Goal: Obtain resource: Download file/media

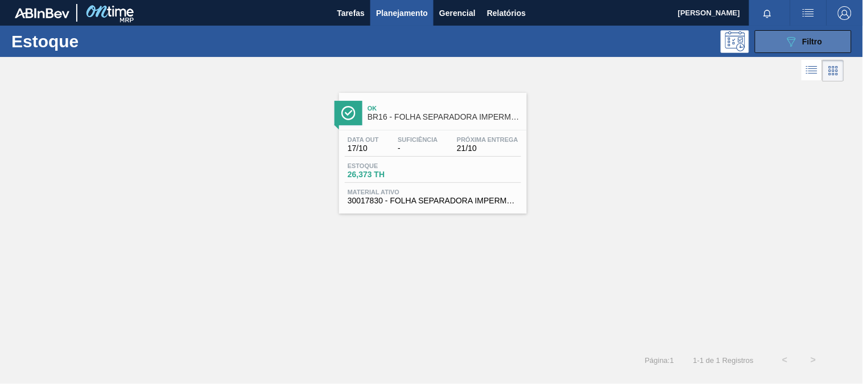
click at [790, 43] on icon "089F7B8B-B2A5-4AFE-B5C0-19BA573D28AC" at bounding box center [792, 42] width 14 height 14
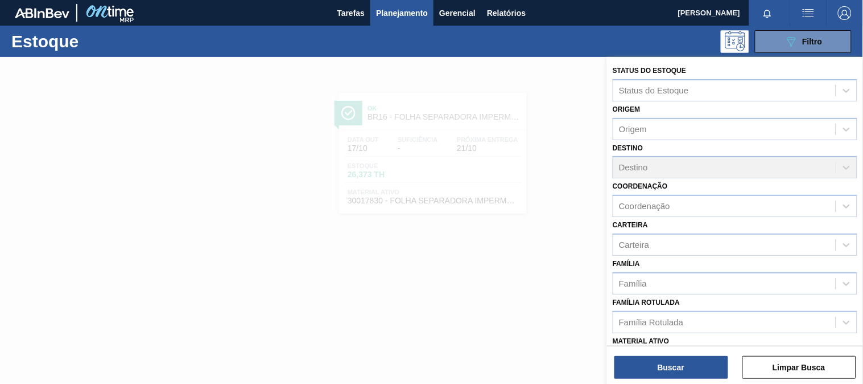
scroll to position [63, 0]
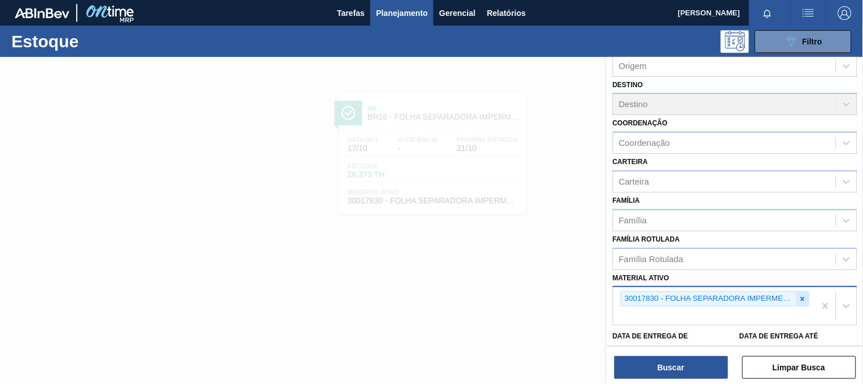
click at [803, 300] on div at bounding box center [803, 298] width 13 height 14
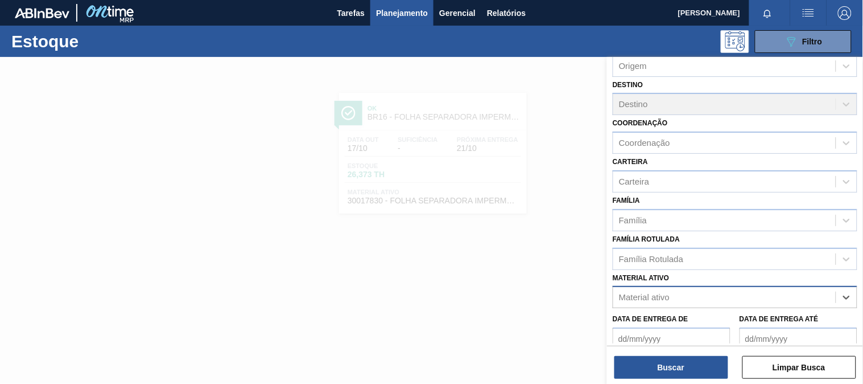
paste ativo "30012506"
type ativo "30012506"
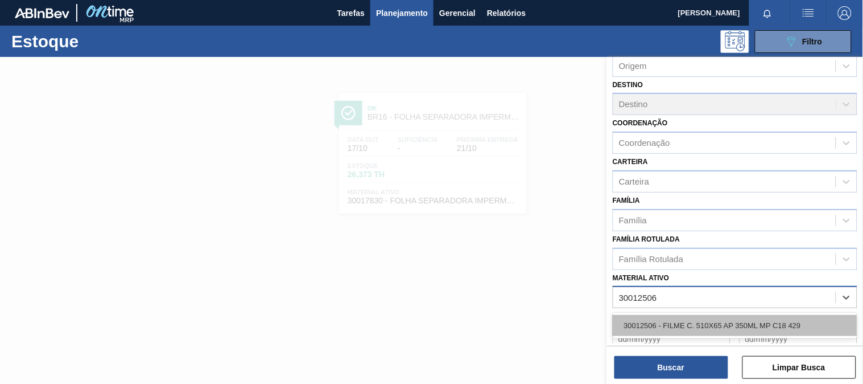
click at [692, 320] on div "30012506 - FILME C. 510X65 AP 350ML MP C18 429" at bounding box center [735, 325] width 245 height 21
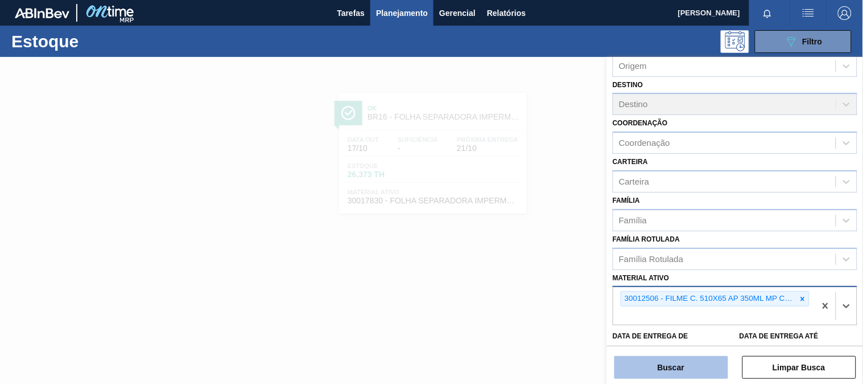
click at [686, 362] on button "Buscar" at bounding box center [672, 367] width 114 height 23
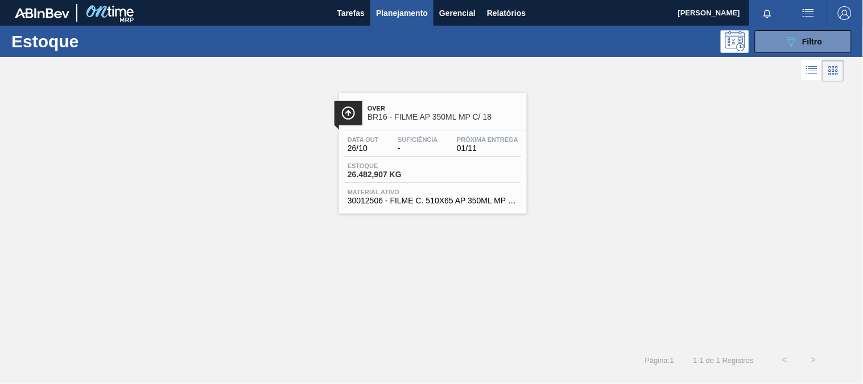
click at [442, 142] on div "Data out 26/10 Suficiência - Próxima Entrega 01/11" at bounding box center [433, 146] width 176 height 20
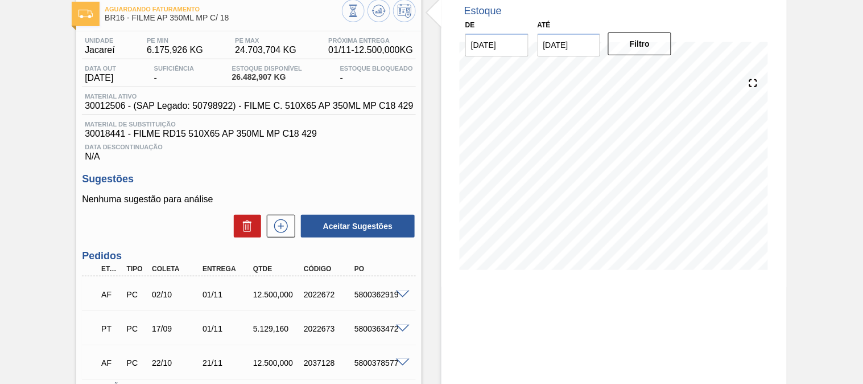
scroll to position [126, 0]
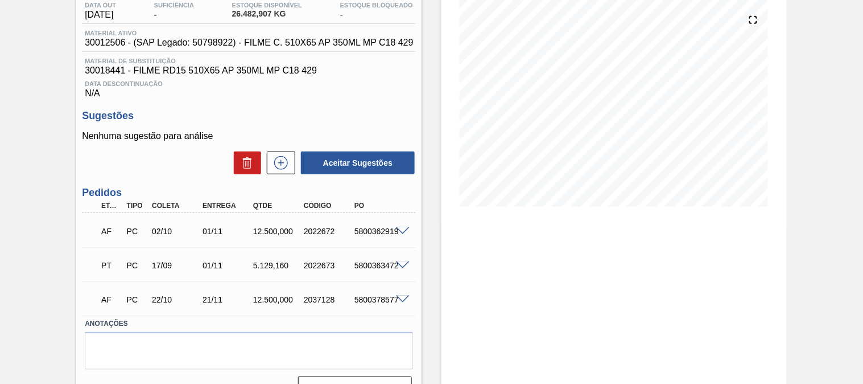
click at [370, 233] on div "5800362919" at bounding box center [380, 230] width 56 height 9
copy div "5800362919"
click at [401, 267] on span at bounding box center [403, 265] width 14 height 9
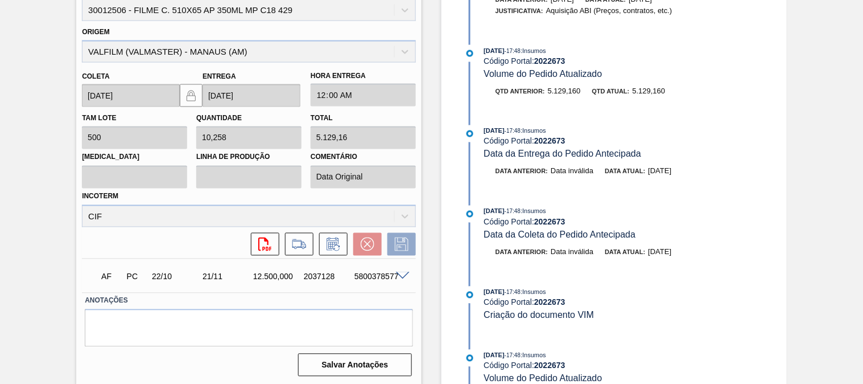
scroll to position [236, 0]
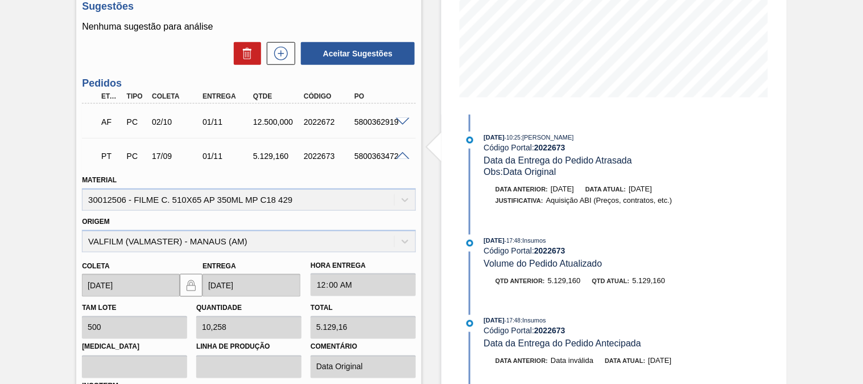
click at [401, 152] on span at bounding box center [403, 156] width 14 height 9
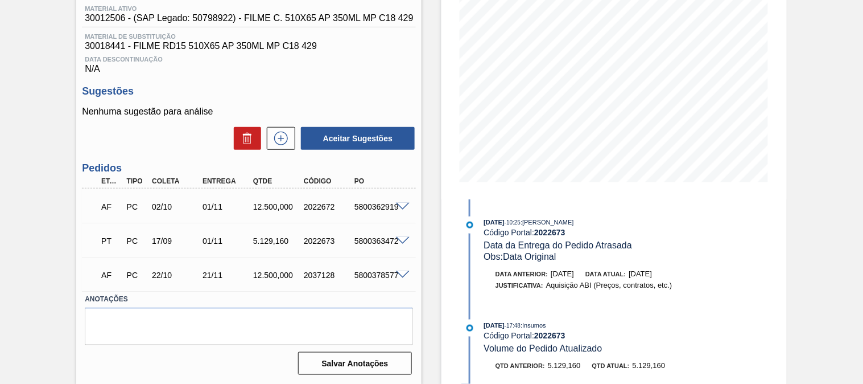
scroll to position [0, 0]
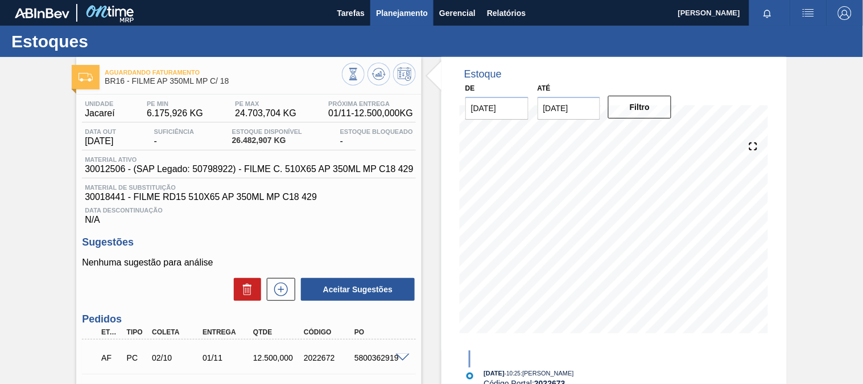
click at [413, 3] on button "Planejamento" at bounding box center [401, 13] width 63 height 26
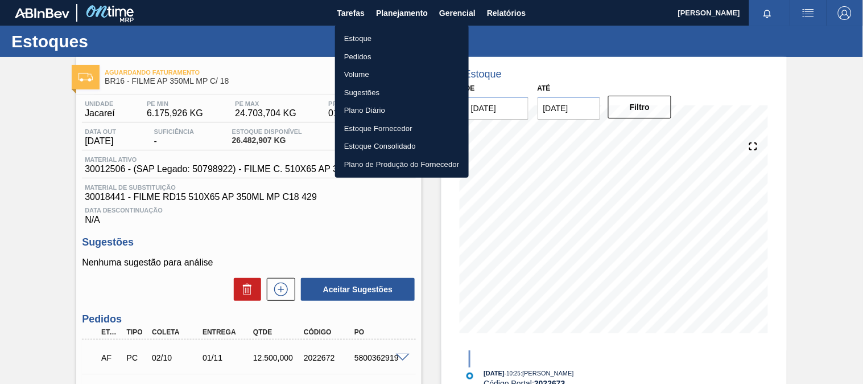
click at [369, 39] on li "Estoque" at bounding box center [402, 39] width 134 height 18
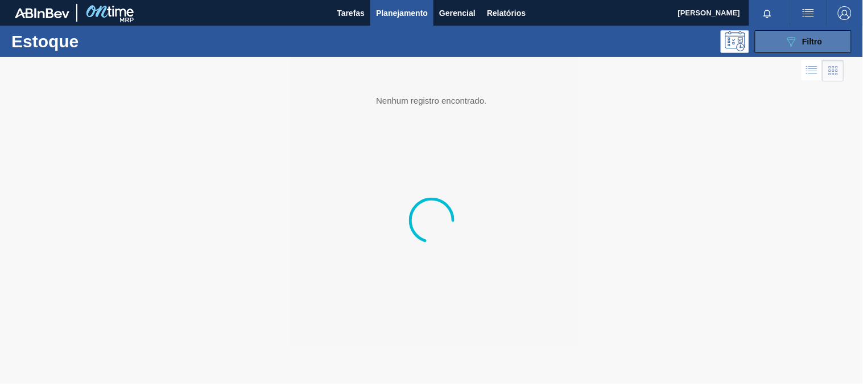
click at [843, 51] on button "089F7B8B-B2A5-4AFE-B5C0-19BA573D28AC Filtro" at bounding box center [803, 41] width 97 height 23
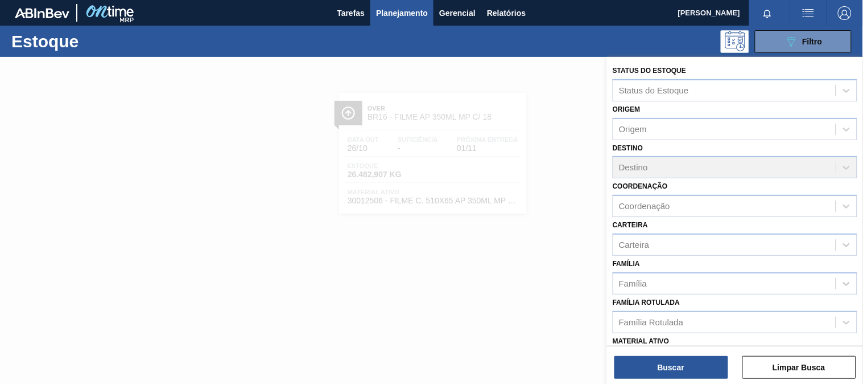
scroll to position [63, 0]
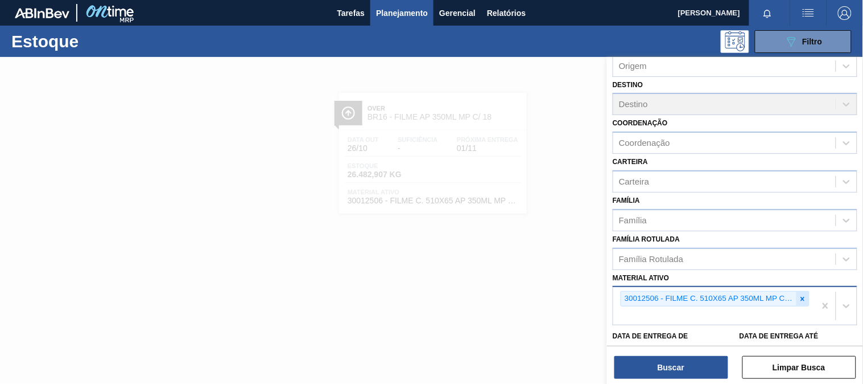
click at [803, 298] on icon at bounding box center [803, 299] width 8 height 8
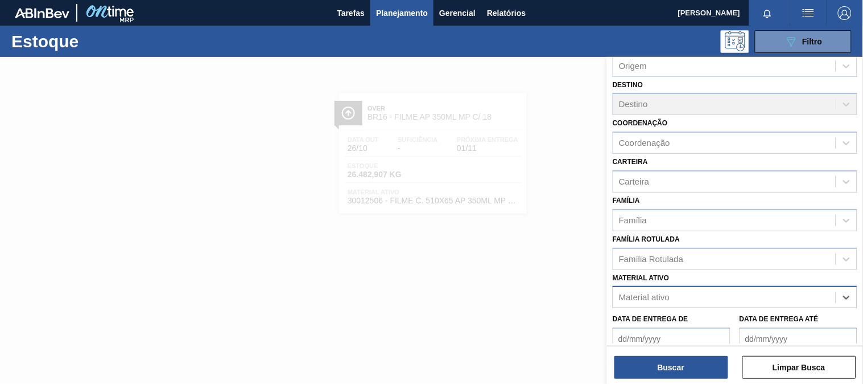
paste ativo "30033775"
type ativo "30033775"
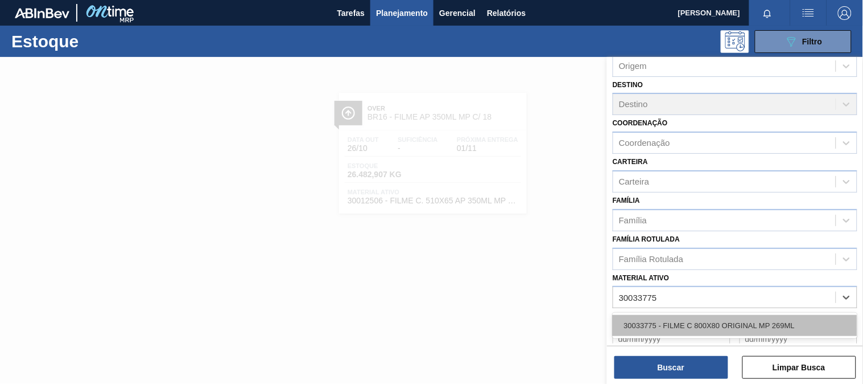
click at [675, 316] on div "30033775 - FILME C 800X80 ORIGINAL MP 269ML" at bounding box center [735, 325] width 245 height 21
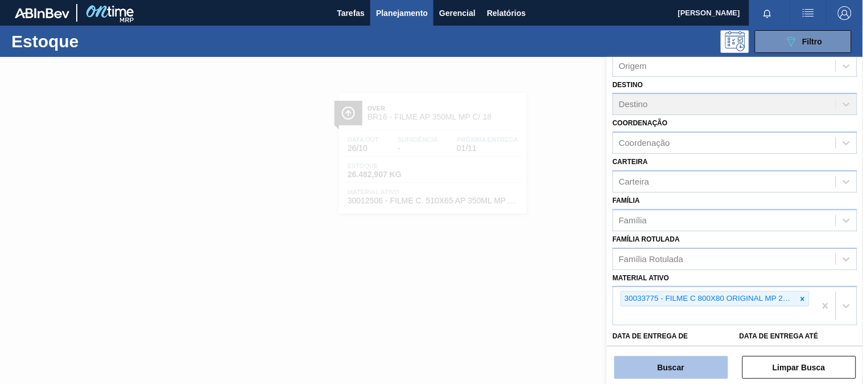
click at [671, 359] on button "Buscar" at bounding box center [672, 367] width 114 height 23
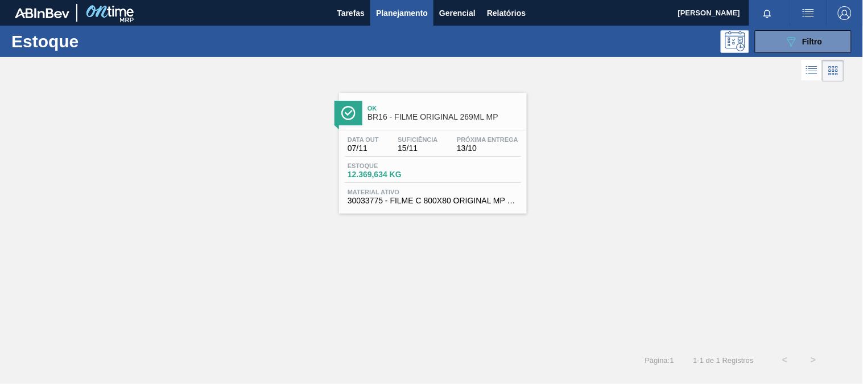
click at [443, 130] on div "Data out 07/11 Suficiência 15/11 Próxima Entrega 13/10 Estoque 12.369,634 KG Ma…" at bounding box center [433, 168] width 188 height 77
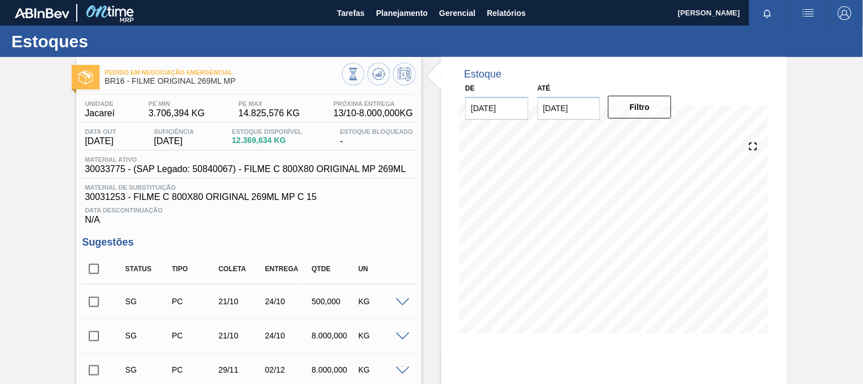
click at [343, 217] on div "Data Descontinuação N/A" at bounding box center [249, 213] width 334 height 23
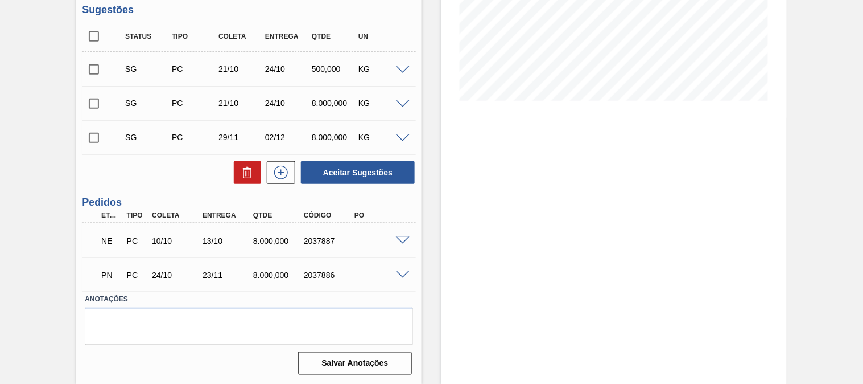
click at [405, 241] on span at bounding box center [403, 241] width 14 height 9
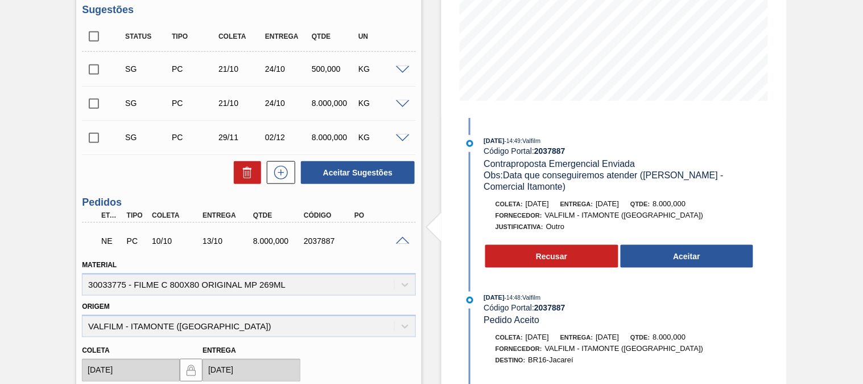
click at [362, 242] on div "NE PC 10/10 13/10 8.000,000 2037887" at bounding box center [246, 239] width 304 height 23
click at [402, 241] on span at bounding box center [403, 241] width 14 height 9
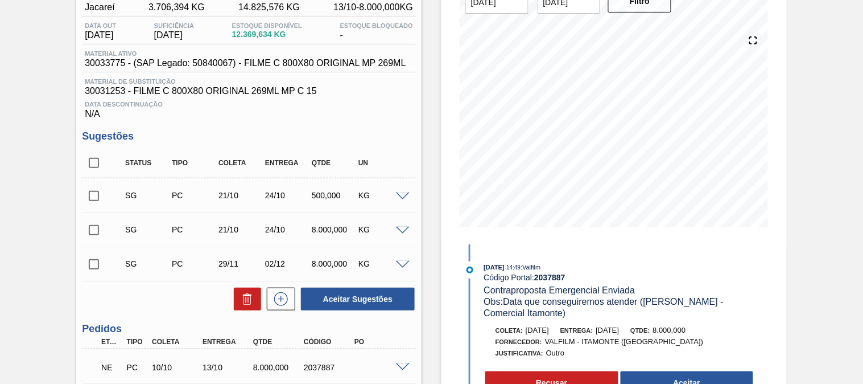
scroll to position [0, 0]
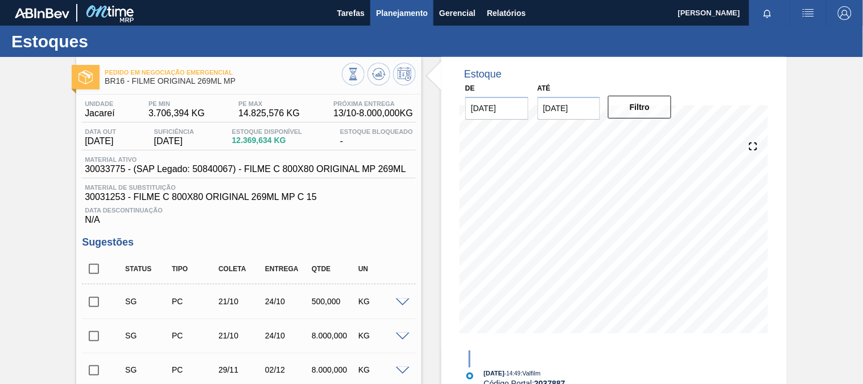
click at [415, 18] on span "Planejamento" at bounding box center [402, 13] width 52 height 14
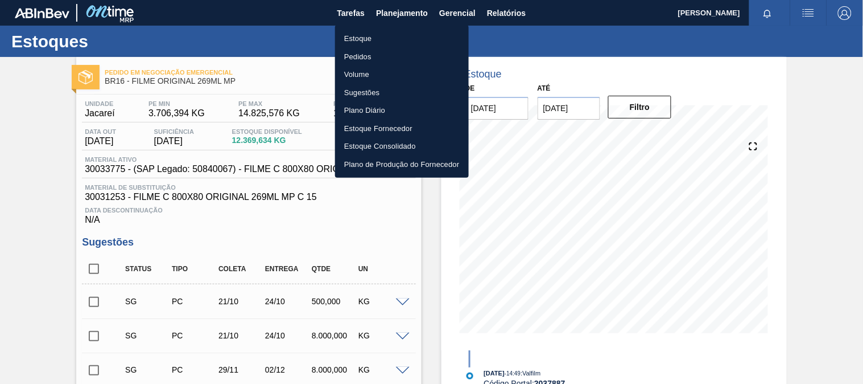
click at [396, 42] on li "Estoque" at bounding box center [402, 39] width 134 height 18
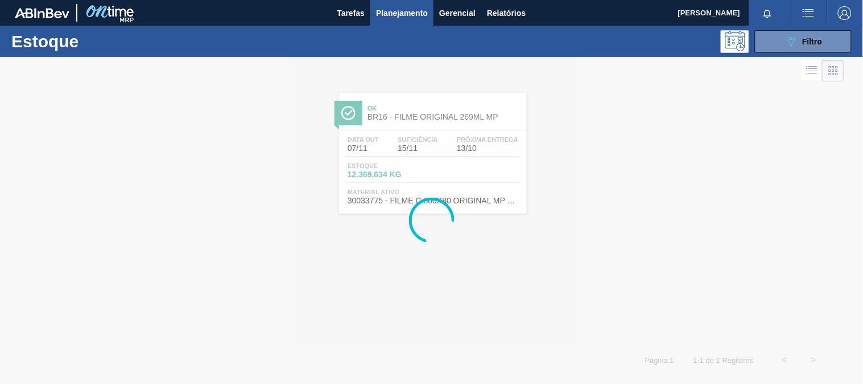
drag, startPoint x: 794, startPoint y: 29, endPoint x: 786, endPoint y: 39, distance: 12.2
click at [794, 29] on div "Estoque 089F7B8B-B2A5-4AFE-B5C0-19BA573D28AC Filtro" at bounding box center [431, 41] width 863 height 31
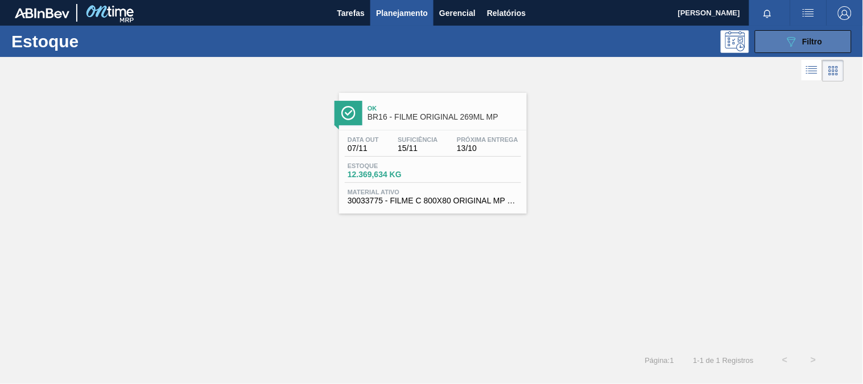
click at [764, 38] on button "089F7B8B-B2A5-4AFE-B5C0-19BA573D28AC Filtro" at bounding box center [803, 41] width 97 height 23
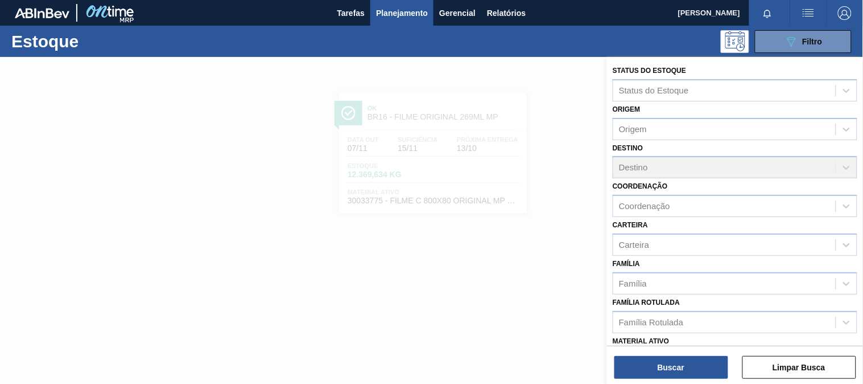
scroll to position [126, 0]
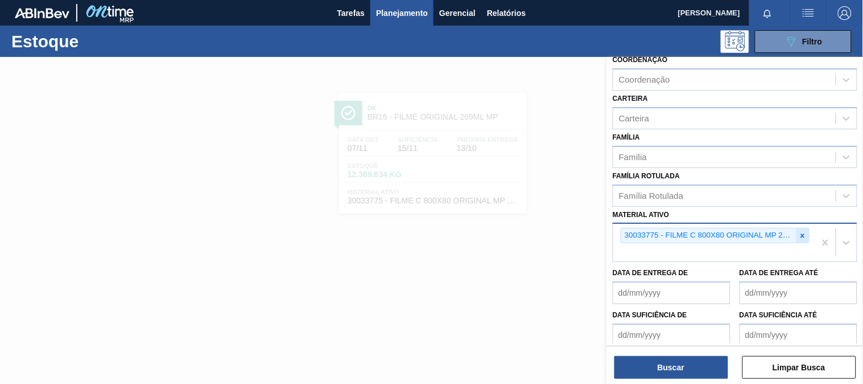
click at [801, 232] on icon at bounding box center [803, 236] width 8 height 8
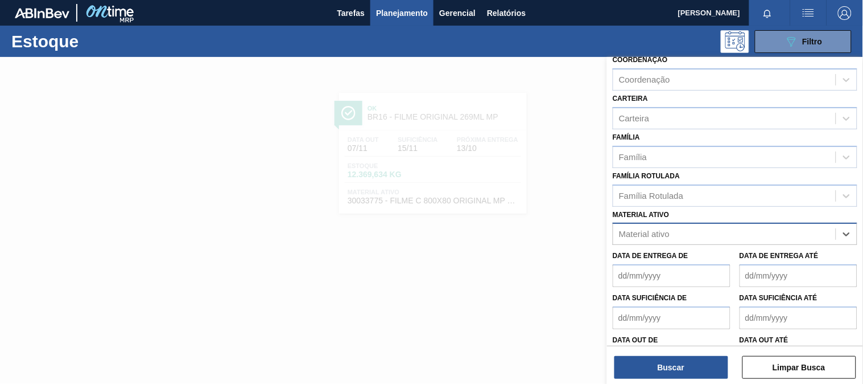
paste ativo "30031884"
type ativo "30031884"
drag, startPoint x: 665, startPoint y: 255, endPoint x: 667, endPoint y: 260, distance: 5.9
click at [667, 255] on div "30031884 - FILME CONTR 620X80 RED MIX 269ML HO" at bounding box center [735, 262] width 245 height 21
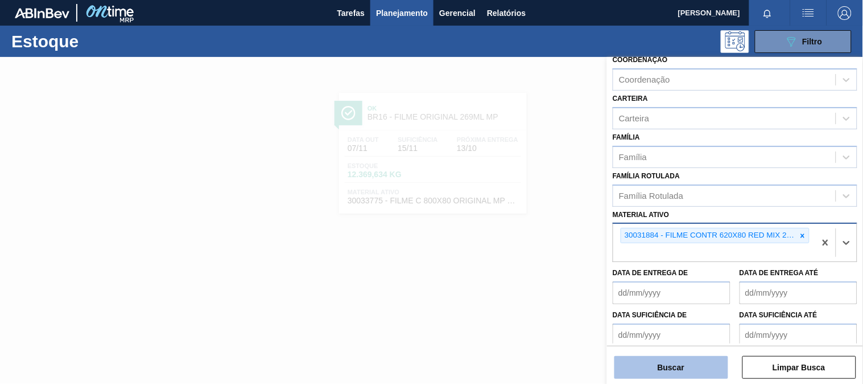
click at [668, 368] on button "Buscar" at bounding box center [672, 367] width 114 height 23
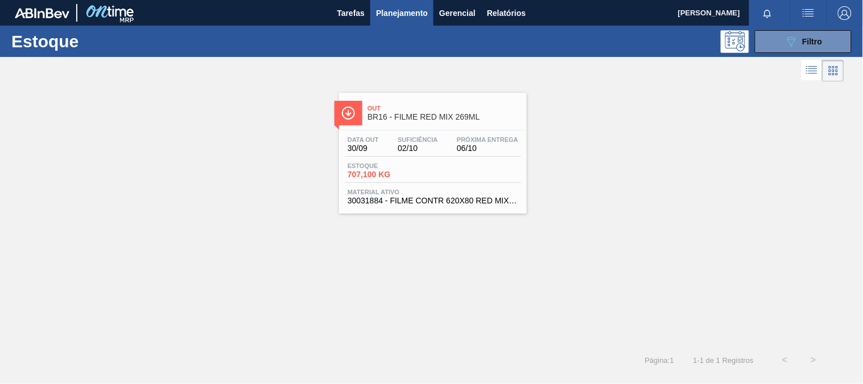
click at [493, 158] on div "Data out 30/09 Suficiência 02/10 Próxima Entrega 06/10 Estoque 707,100 KG Mater…" at bounding box center [433, 168] width 188 height 77
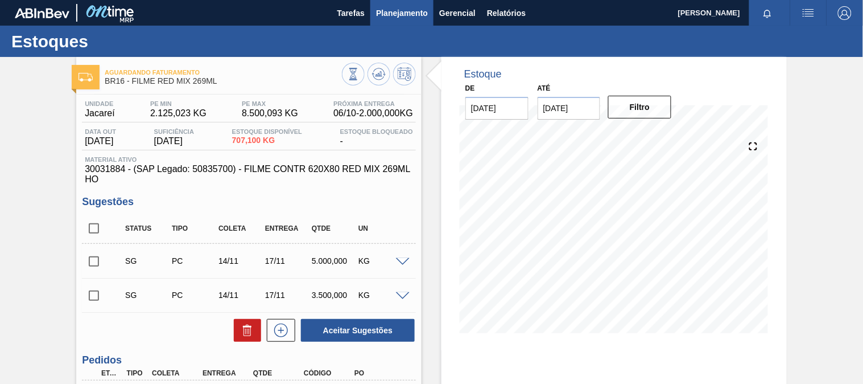
click at [410, 7] on span "Planejamento" at bounding box center [402, 13] width 52 height 14
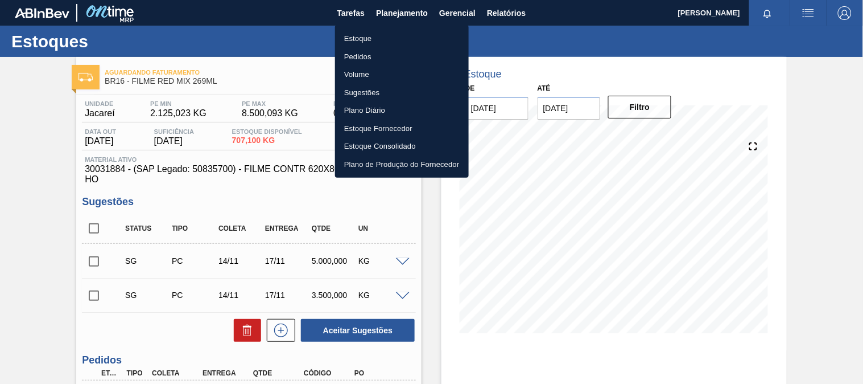
drag, startPoint x: 388, startPoint y: 32, endPoint x: 512, endPoint y: 55, distance: 126.0
click at [388, 33] on li "Estoque" at bounding box center [402, 39] width 134 height 18
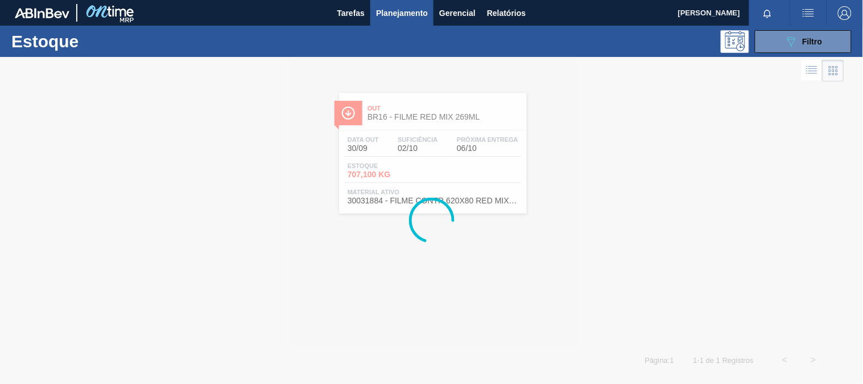
drag, startPoint x: 826, startPoint y: 43, endPoint x: 809, endPoint y: 65, distance: 28.5
click at [826, 43] on button "089F7B8B-B2A5-4AFE-B5C0-19BA573D28AC Filtro" at bounding box center [803, 41] width 97 height 23
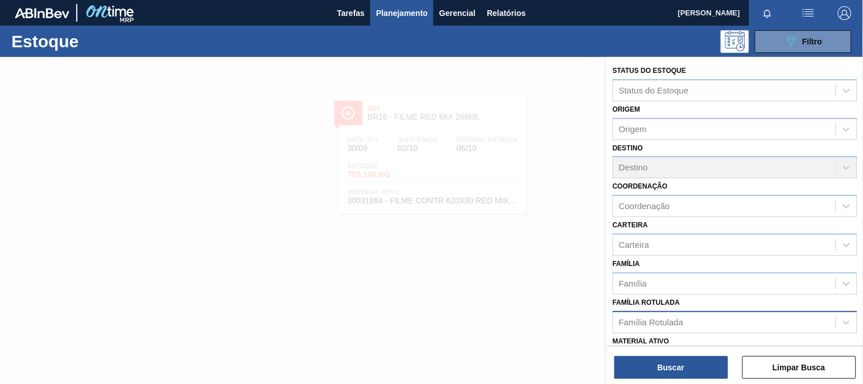
scroll to position [63, 0]
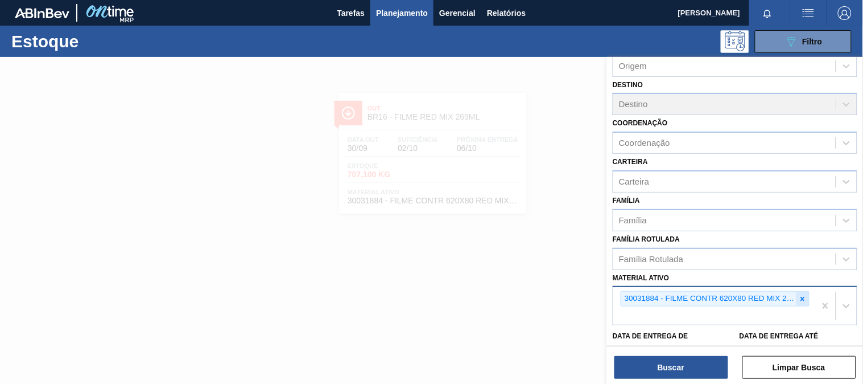
click at [801, 296] on icon at bounding box center [803, 298] width 4 height 4
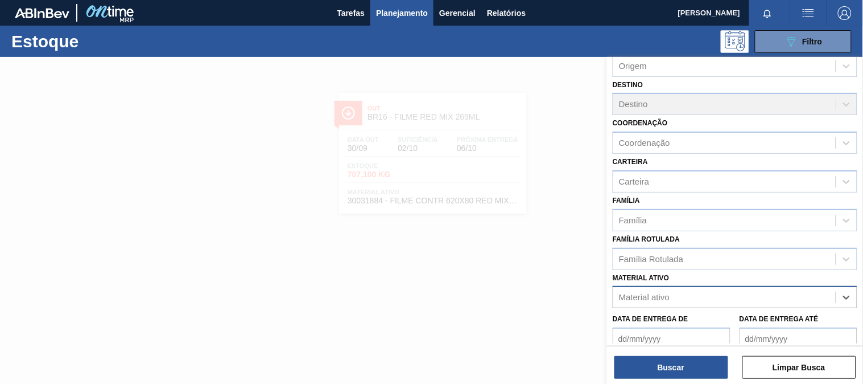
paste ativo "30034180"
type ativo "30034180"
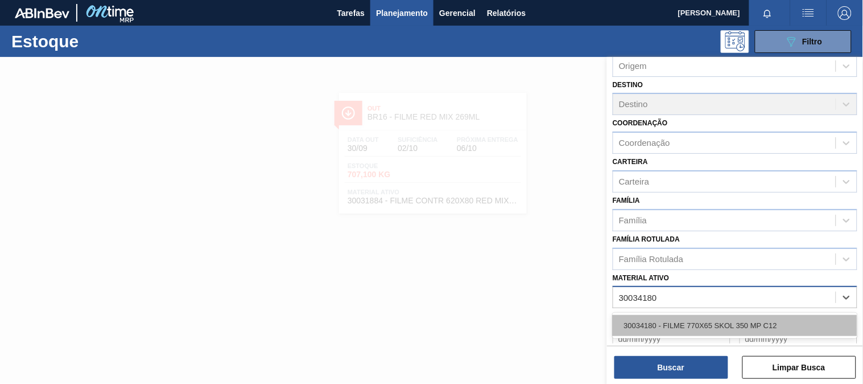
click at [653, 315] on div "30034180 - FILME 770X65 SKOL 350 MP C12" at bounding box center [735, 325] width 245 height 21
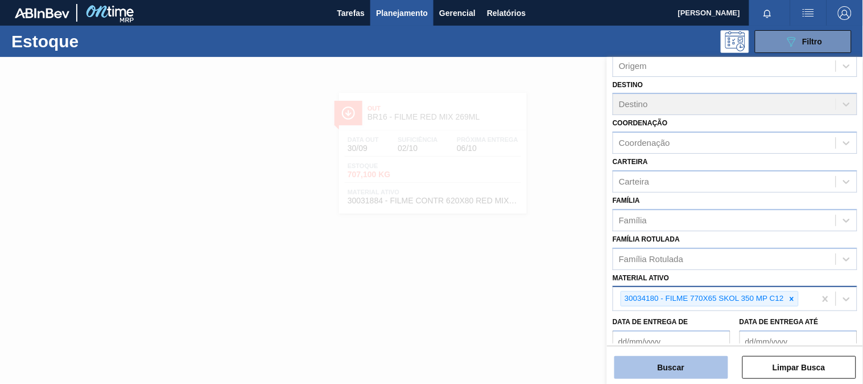
click at [668, 363] on button "Buscar" at bounding box center [672, 367] width 114 height 23
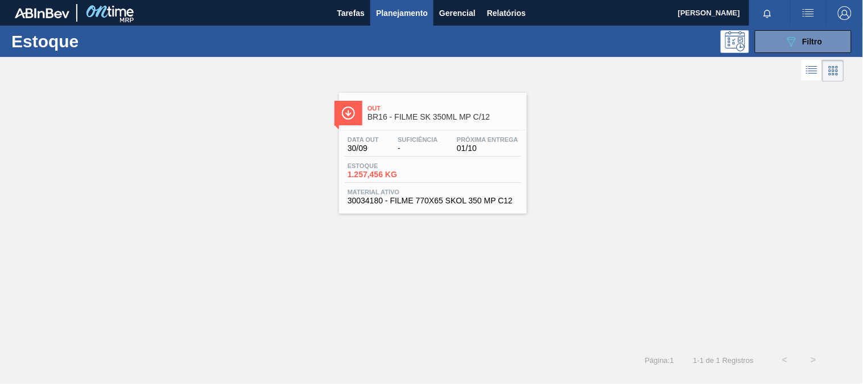
click at [472, 154] on div "Data out 30/09 Suficiência - Próxima Entrega 01/10" at bounding box center [433, 146] width 176 height 20
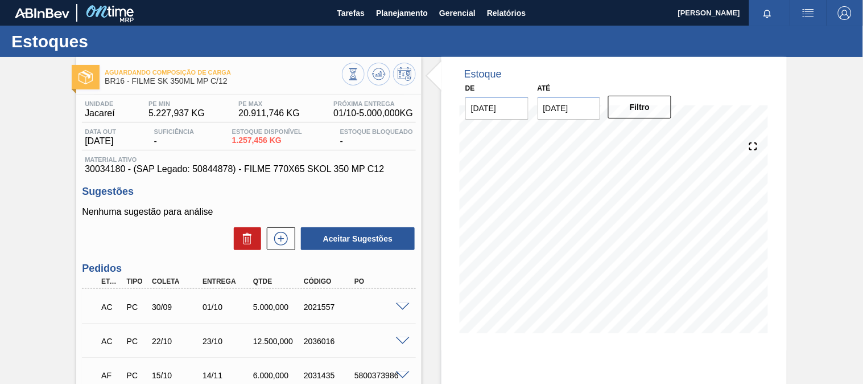
click at [402, 304] on span at bounding box center [403, 307] width 14 height 9
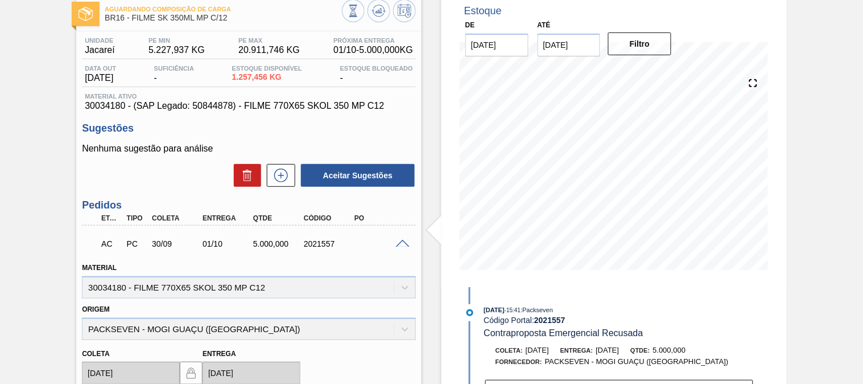
scroll to position [126, 0]
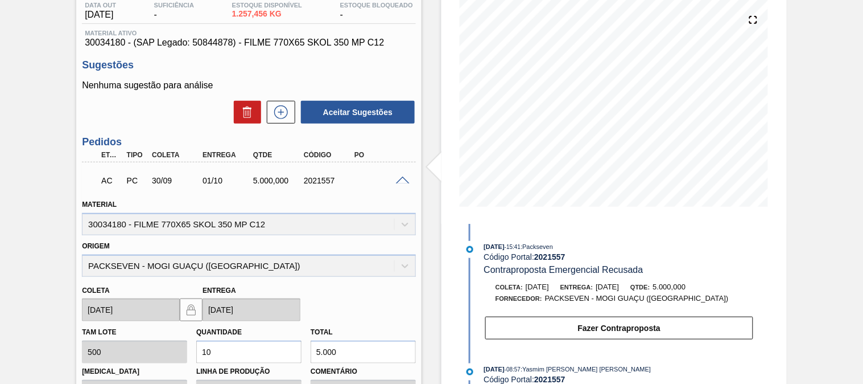
click at [405, 183] on div "AC PC 30/09 01/10 5.000,000 2021557" at bounding box center [249, 179] width 334 height 28
click at [406, 177] on span at bounding box center [403, 180] width 14 height 9
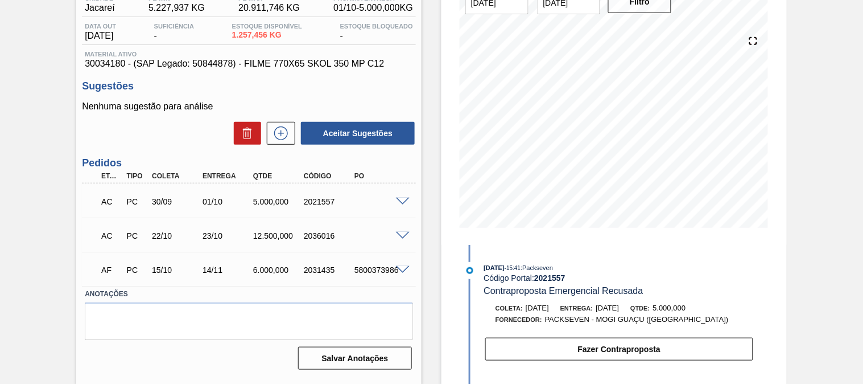
scroll to position [0, 0]
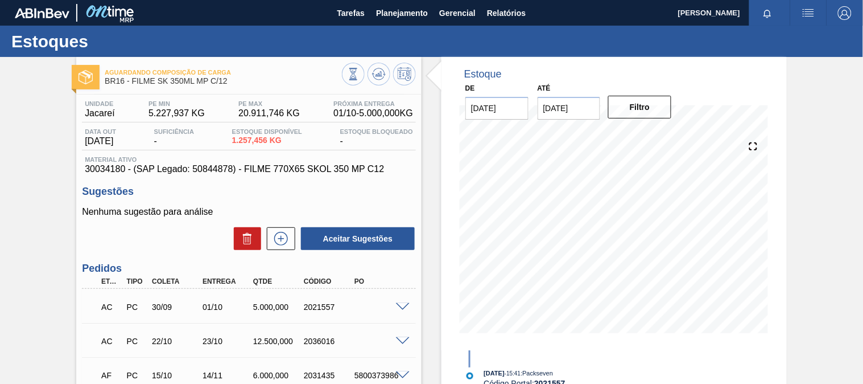
click at [405, 304] on span at bounding box center [403, 307] width 14 height 9
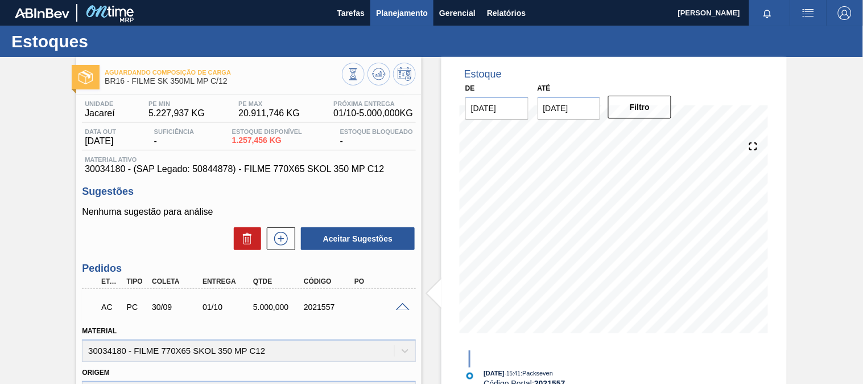
click at [415, 17] on span "Planejamento" at bounding box center [402, 13] width 52 height 14
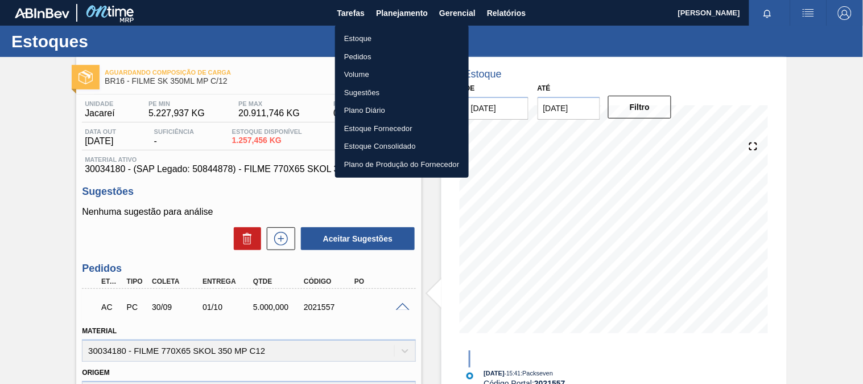
click at [389, 34] on li "Estoque" at bounding box center [402, 39] width 134 height 18
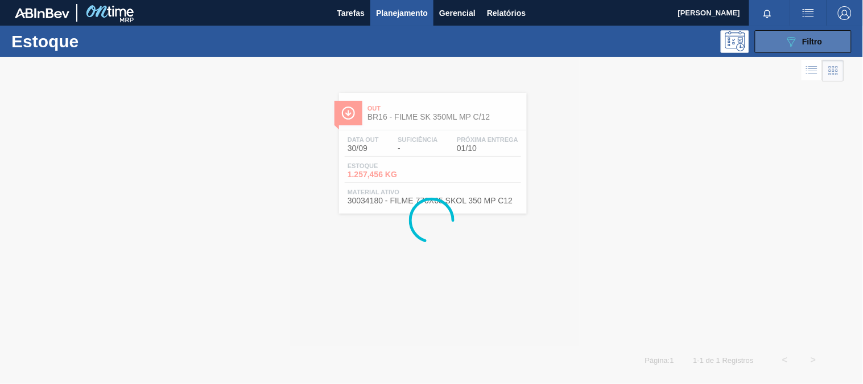
click at [794, 44] on icon "089F7B8B-B2A5-4AFE-B5C0-19BA573D28AC" at bounding box center [792, 42] width 14 height 14
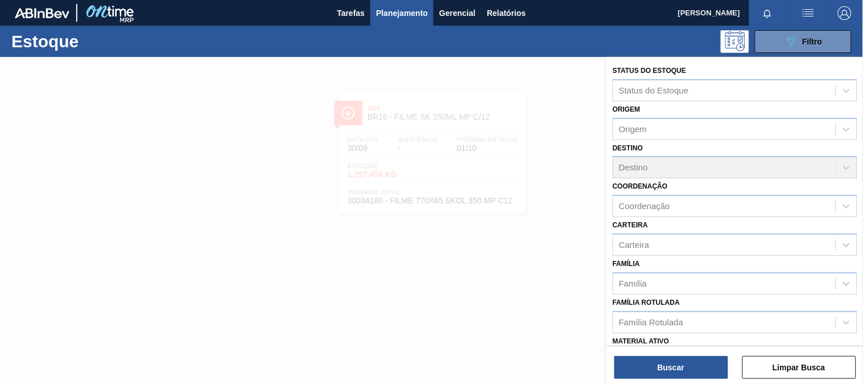
scroll to position [126, 0]
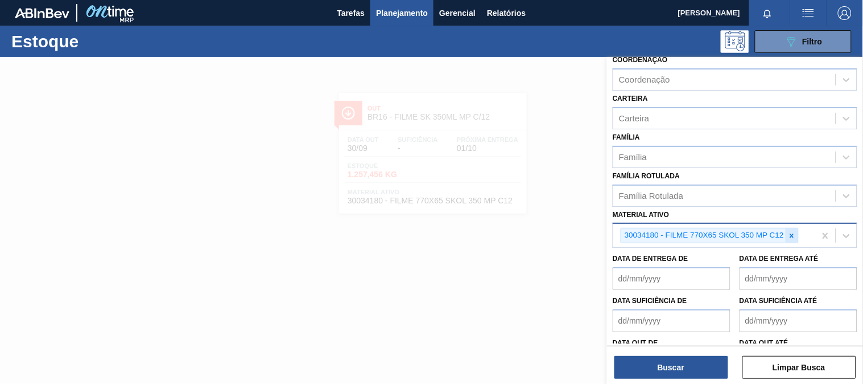
click at [789, 232] on icon at bounding box center [792, 236] width 8 height 8
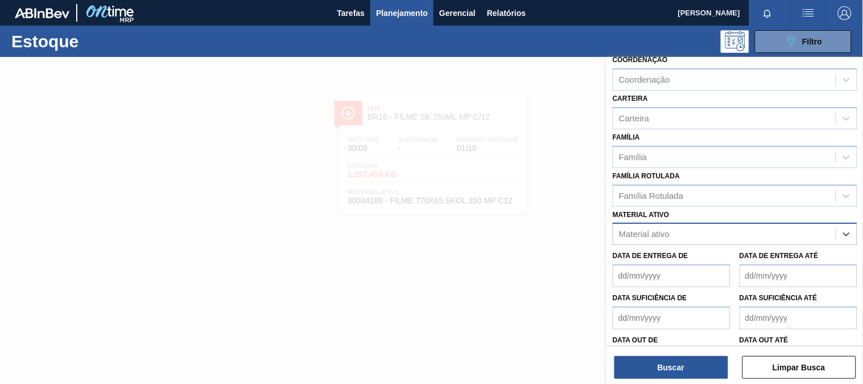
paste ativo "30034772"
type ativo "30034772"
click at [653, 256] on div "30034772 - FILME CONTR 620X80 GREENMIX 269ML HO" at bounding box center [735, 262] width 245 height 21
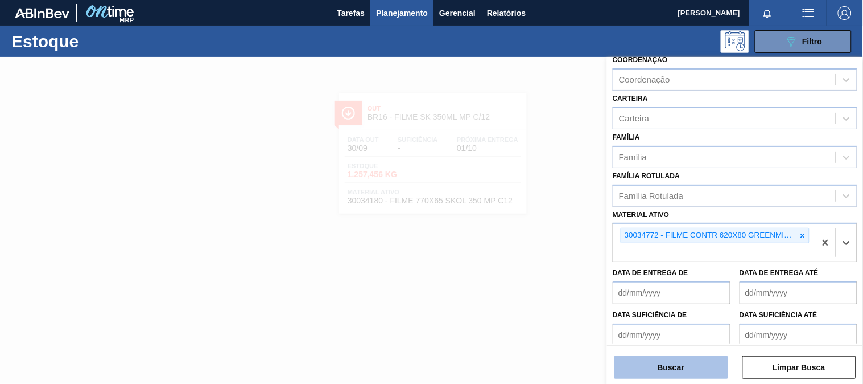
click at [662, 368] on button "Buscar" at bounding box center [672, 367] width 114 height 23
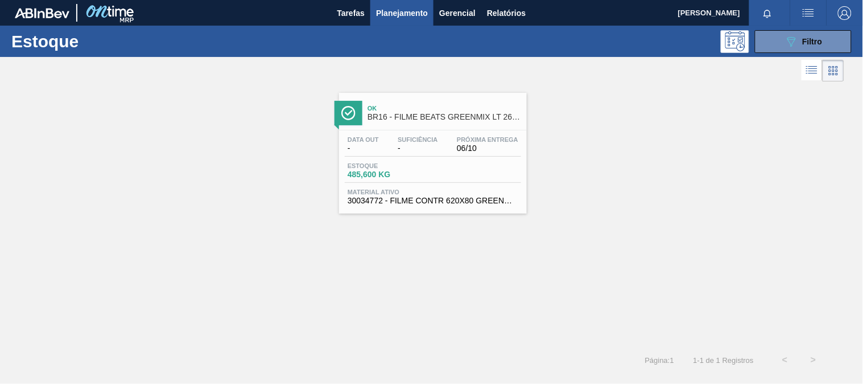
click at [445, 162] on div "Estoque 485,600 KG" at bounding box center [433, 172] width 176 height 20
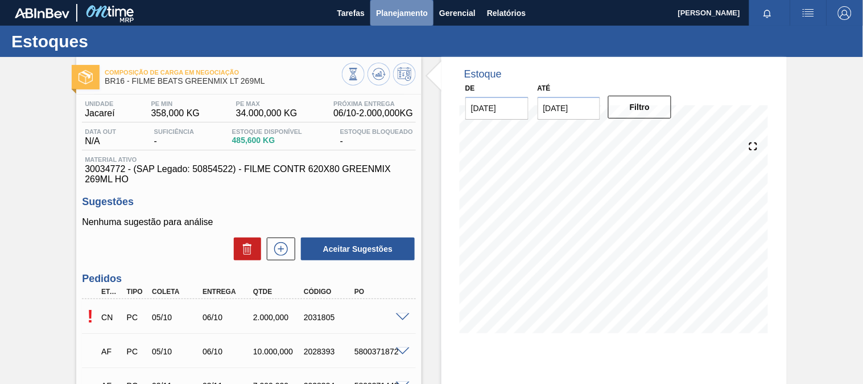
click at [387, 18] on span "Planejamento" at bounding box center [402, 13] width 52 height 14
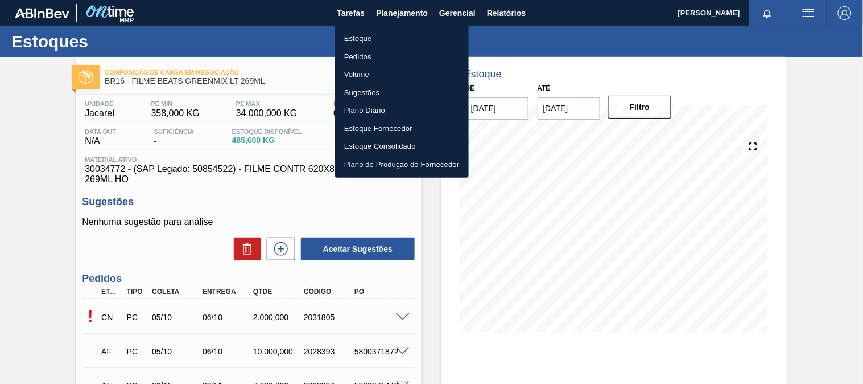
click at [388, 37] on li "Estoque" at bounding box center [402, 39] width 134 height 18
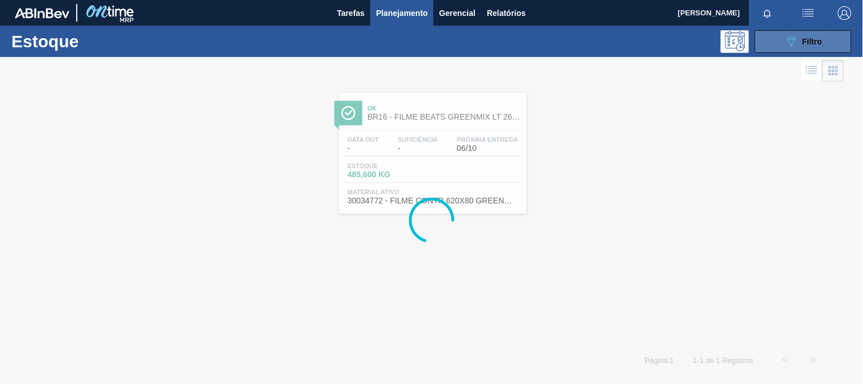
click at [786, 40] on icon "089F7B8B-B2A5-4AFE-B5C0-19BA573D28AC" at bounding box center [792, 42] width 14 height 14
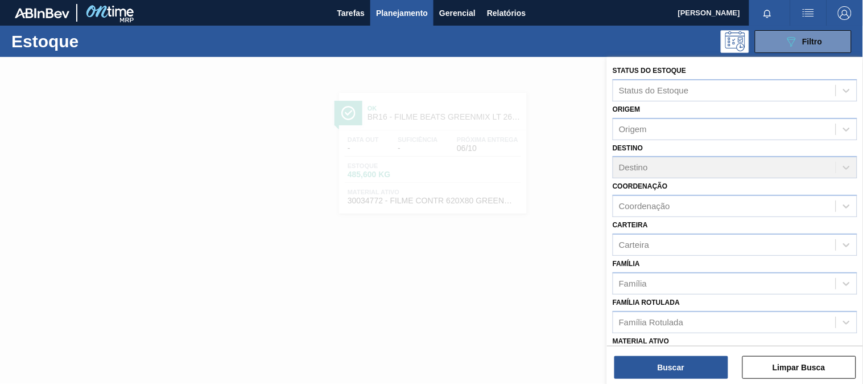
scroll to position [63, 0]
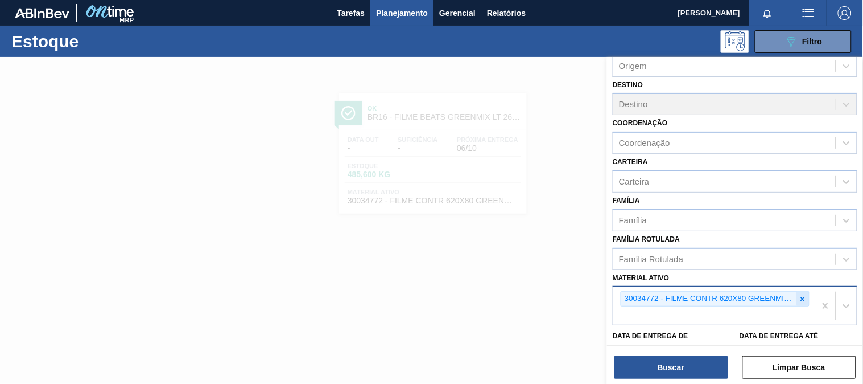
click at [802, 300] on div at bounding box center [803, 298] width 13 height 14
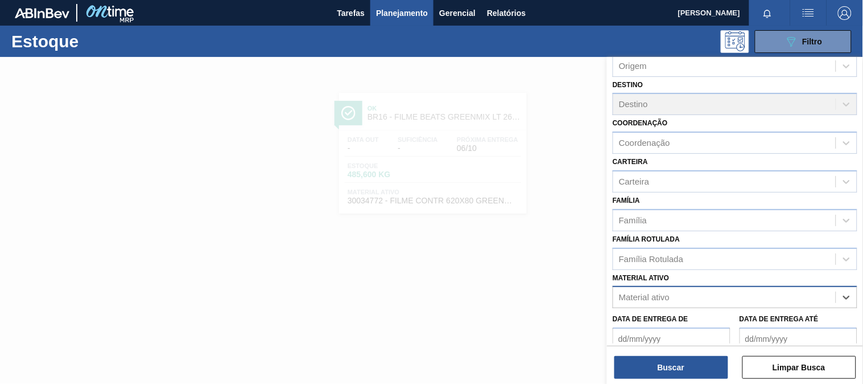
paste ativo "30012583"
type ativo "30012583"
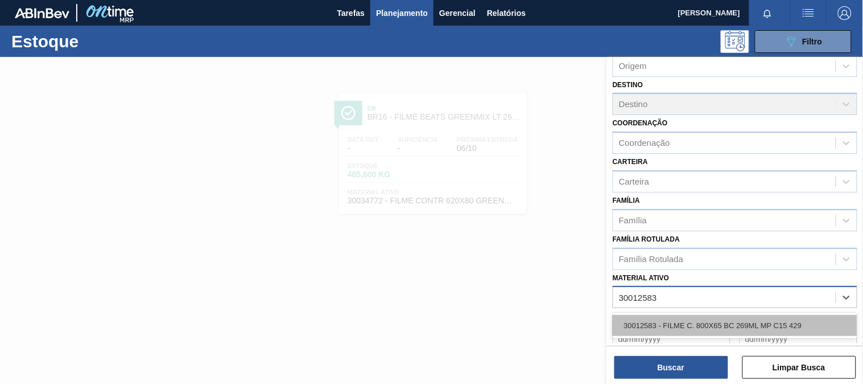
click at [702, 321] on div "30012583 - FILME C. 800X65 BC 269ML MP C15 429" at bounding box center [735, 325] width 245 height 21
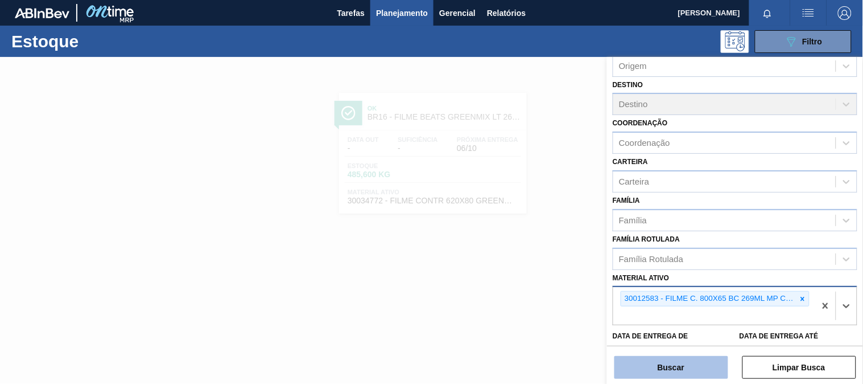
click at [687, 362] on button "Buscar" at bounding box center [672, 367] width 114 height 23
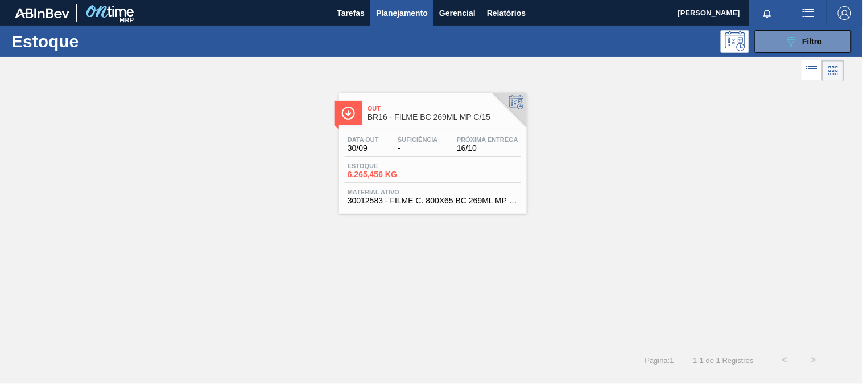
click at [469, 171] on div "Estoque 6.265,456 KG" at bounding box center [433, 172] width 176 height 20
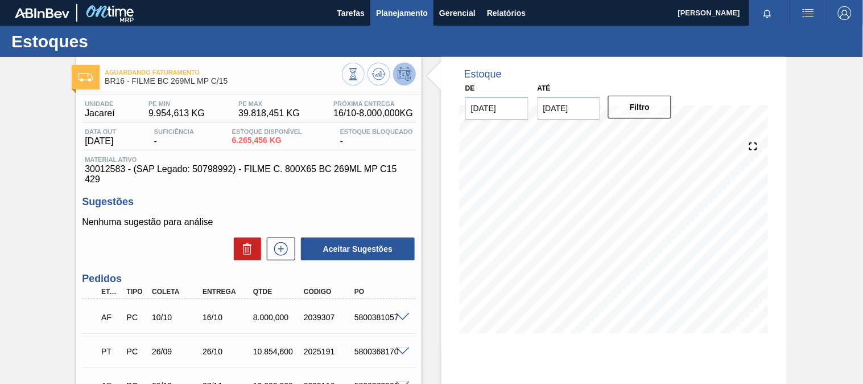
click at [396, 24] on button "Planejamento" at bounding box center [401, 13] width 63 height 26
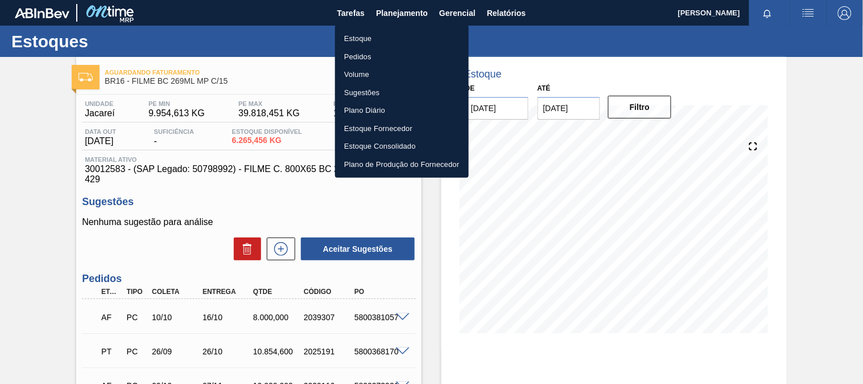
click at [367, 30] on li "Estoque" at bounding box center [402, 39] width 134 height 18
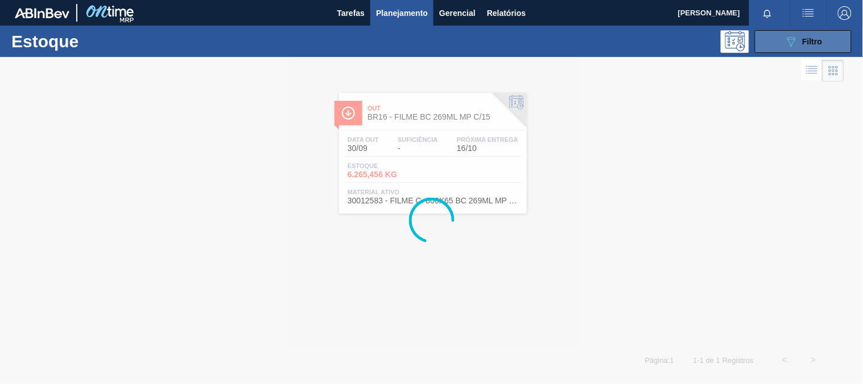
click at [816, 42] on span "Filtro" at bounding box center [813, 41] width 20 height 9
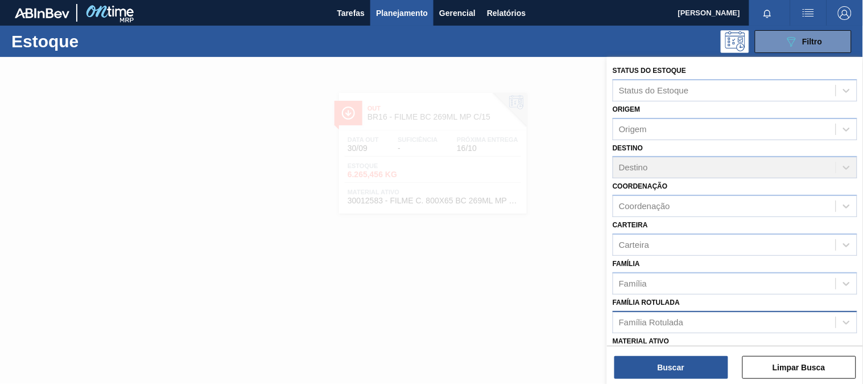
scroll to position [63, 0]
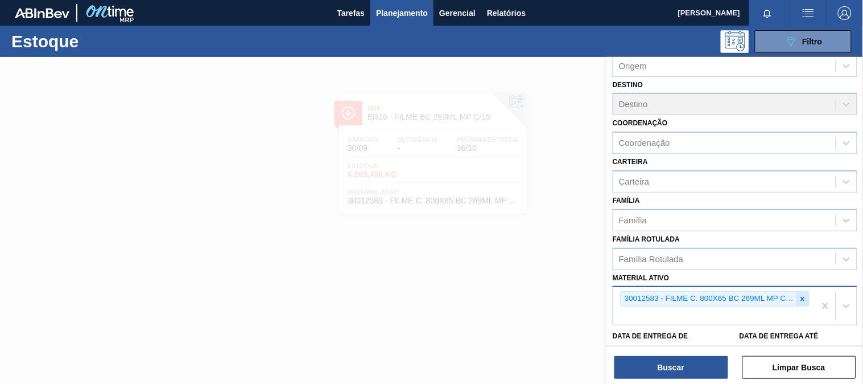
click at [799, 295] on icon at bounding box center [803, 299] width 8 height 8
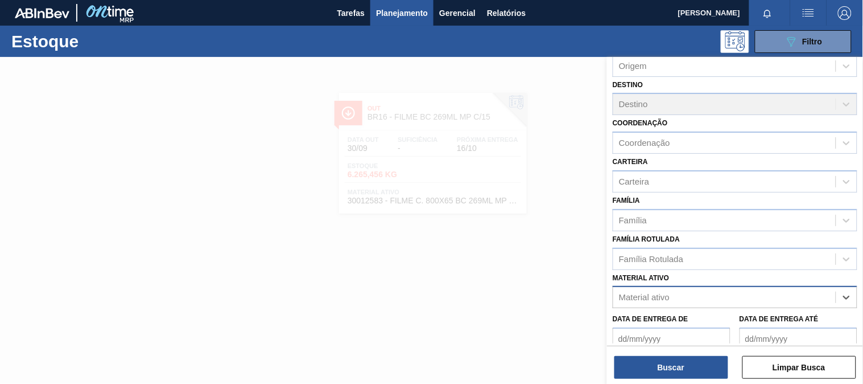
paste ativo "30012583"
type ativo "30012583"
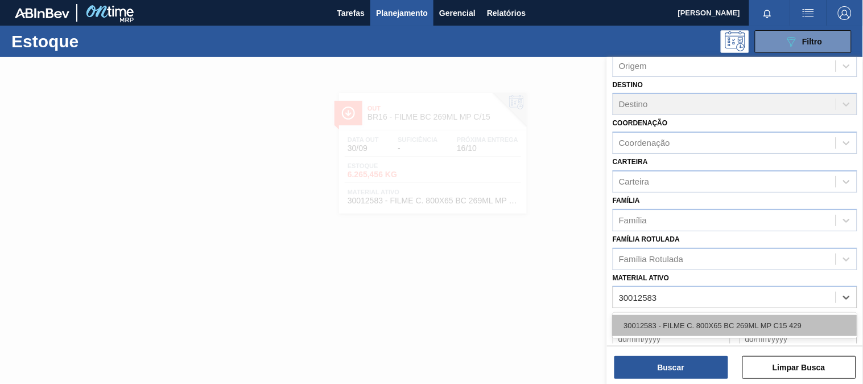
click at [692, 315] on div "30012583 - FILME C. 800X65 BC 269ML MP C15 429" at bounding box center [735, 325] width 245 height 21
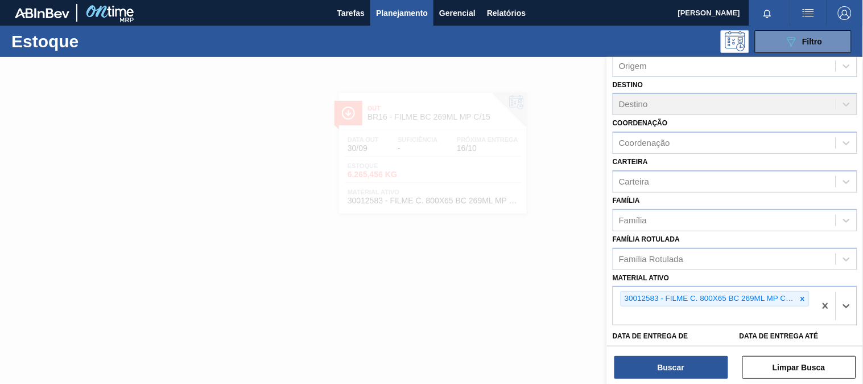
click at [689, 353] on div "Buscar Limpar Busca" at bounding box center [735, 361] width 256 height 32
click at [684, 366] on button "Buscar" at bounding box center [672, 367] width 114 height 23
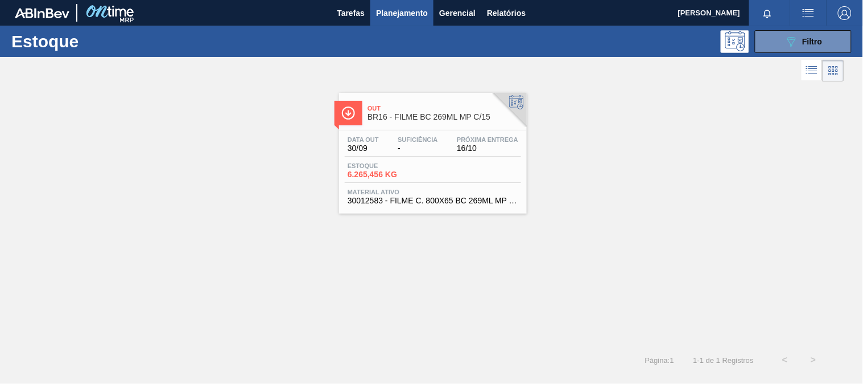
click at [457, 143] on span "Próxima Entrega" at bounding box center [487, 139] width 61 height 7
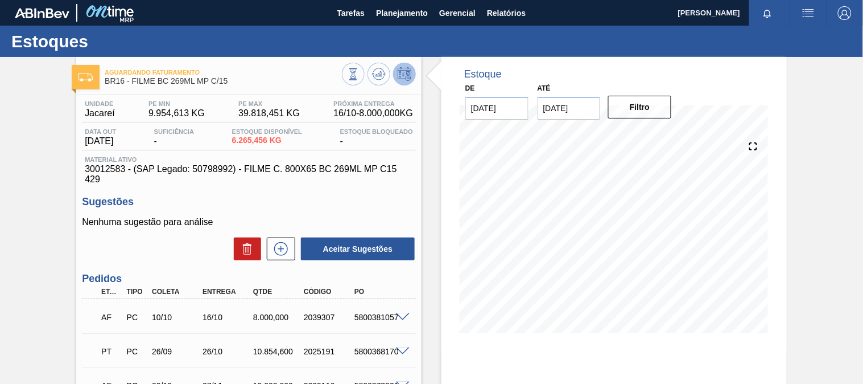
click at [397, 314] on span at bounding box center [403, 317] width 14 height 9
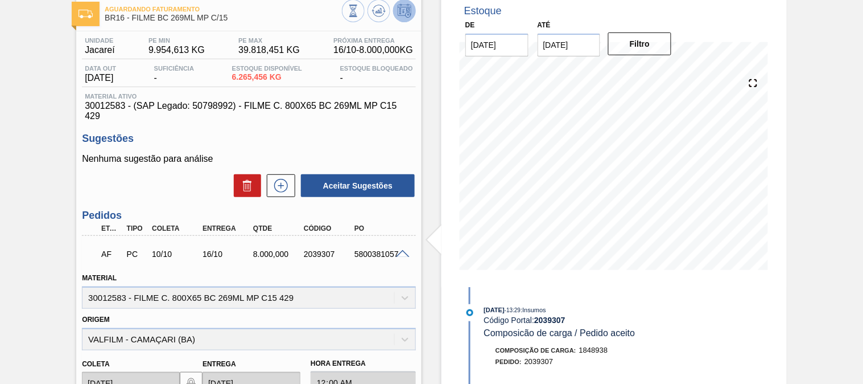
scroll to position [126, 0]
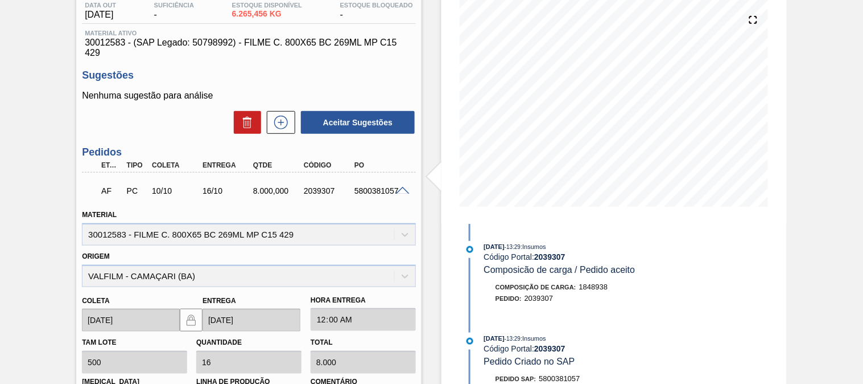
click at [367, 189] on div "5800381057" at bounding box center [380, 190] width 56 height 9
copy div "5800381057"
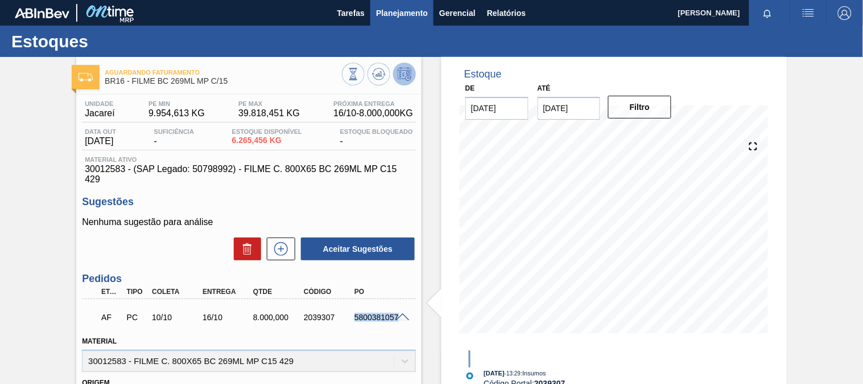
click at [408, 2] on button "Planejamento" at bounding box center [401, 13] width 63 height 26
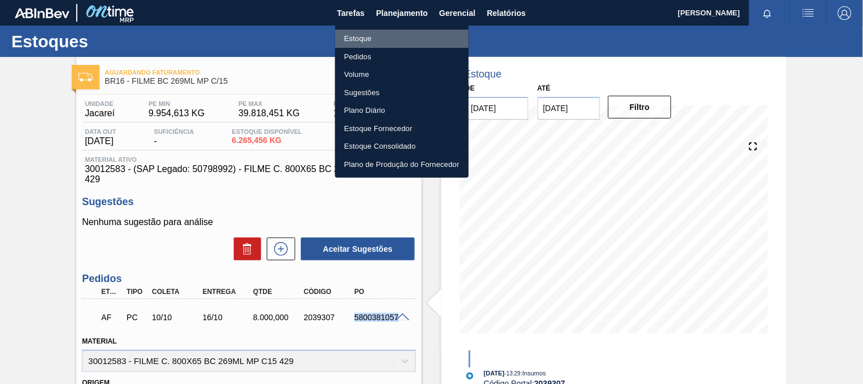
click at [361, 33] on li "Estoque" at bounding box center [402, 39] width 134 height 18
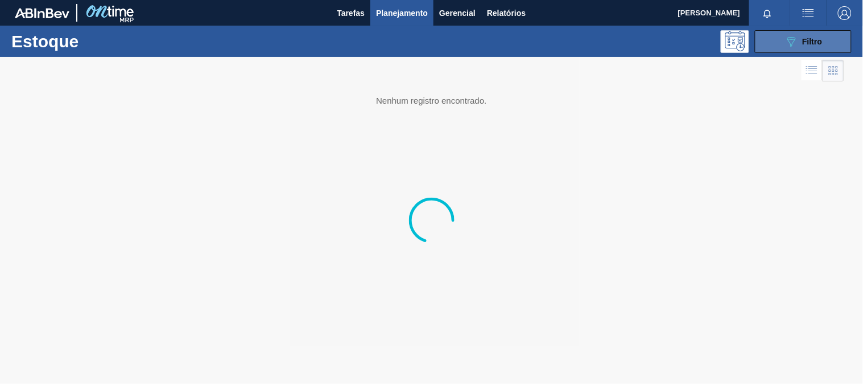
click at [764, 44] on button "089F7B8B-B2A5-4AFE-B5C0-19BA573D28AC Filtro" at bounding box center [803, 41] width 97 height 23
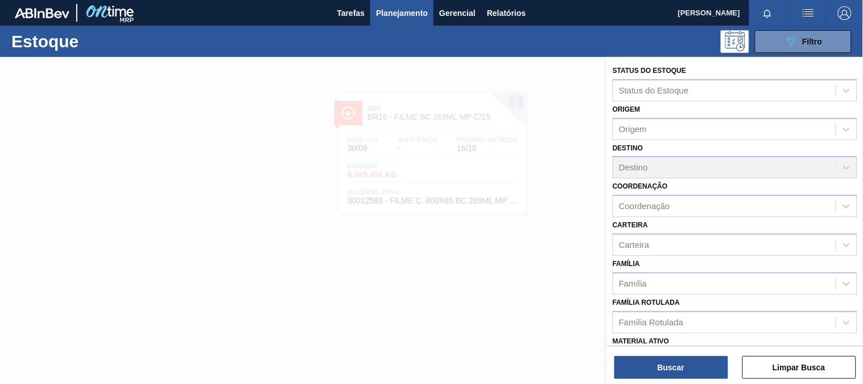
scroll to position [63, 0]
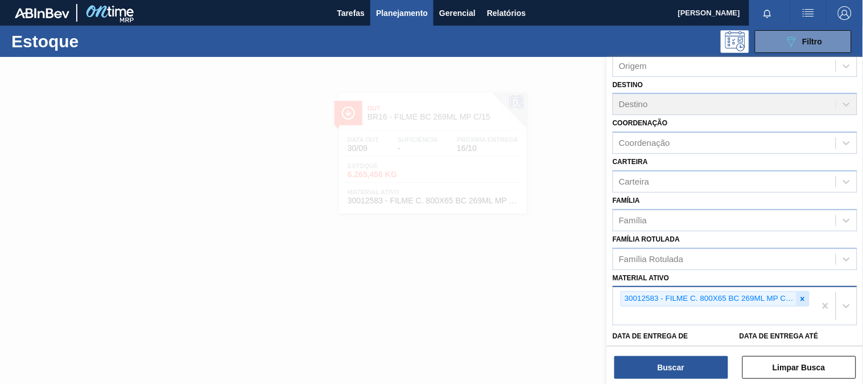
click at [803, 296] on icon at bounding box center [803, 298] width 4 height 4
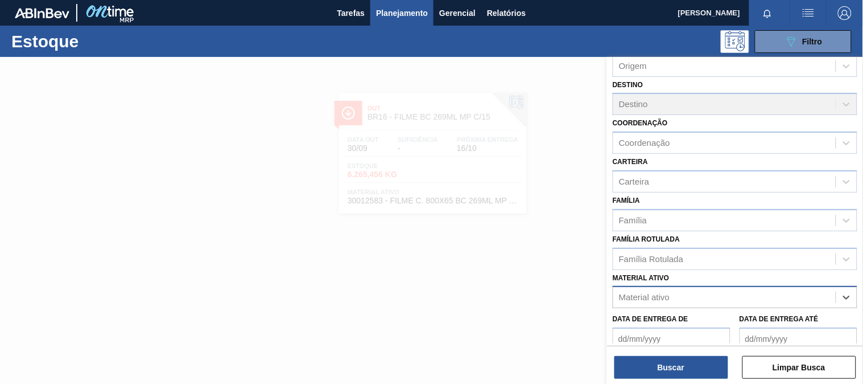
paste ativo "30012506"
type ativo "30012506"
drag, startPoint x: 712, startPoint y: 318, endPoint x: 702, endPoint y: 321, distance: 10.8
click at [710, 318] on div "30012506 - FILME C. 510X65 AP 350ML MP C18 429" at bounding box center [735, 325] width 245 height 21
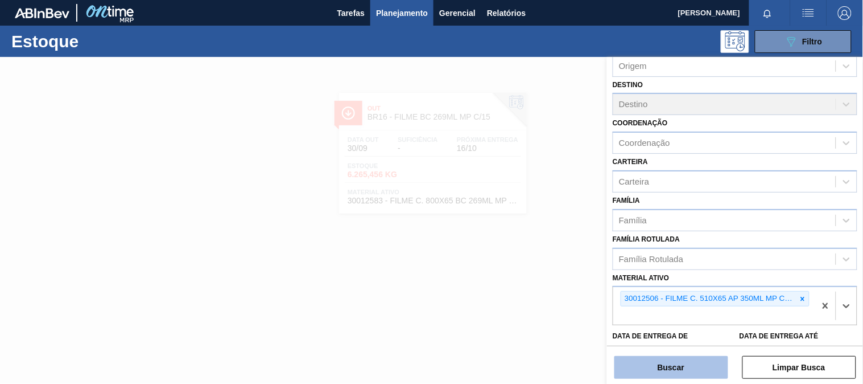
click at [679, 361] on button "Buscar" at bounding box center [672, 367] width 114 height 23
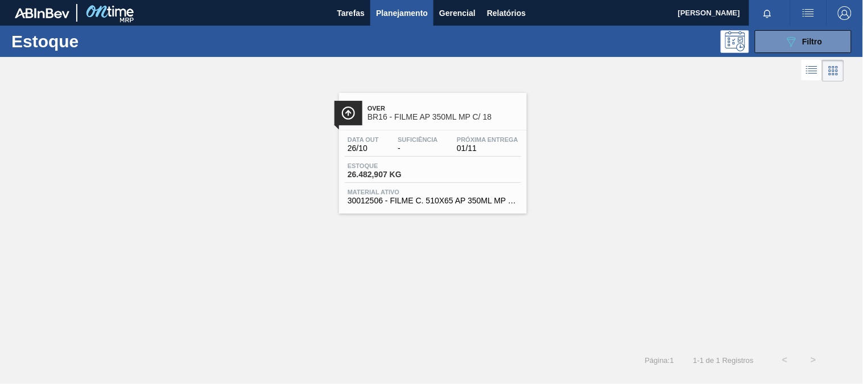
click at [456, 141] on div "Próxima Entrega 01/11" at bounding box center [487, 144] width 67 height 17
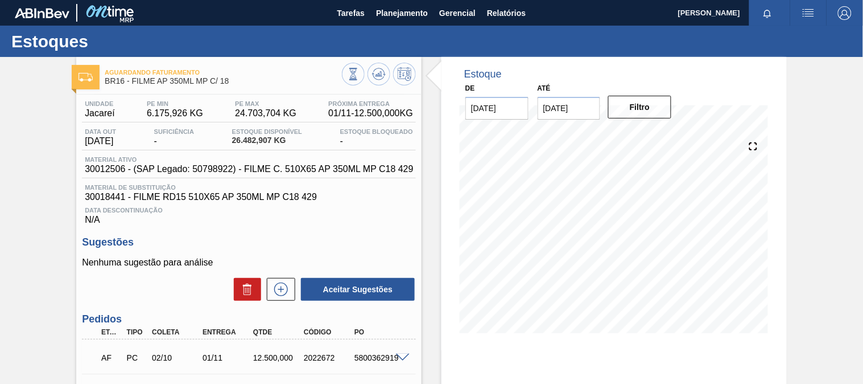
click at [358, 356] on div "5800362919" at bounding box center [380, 357] width 56 height 9
copy div "5800362919"
click at [407, 20] on button "Planejamento" at bounding box center [401, 13] width 63 height 26
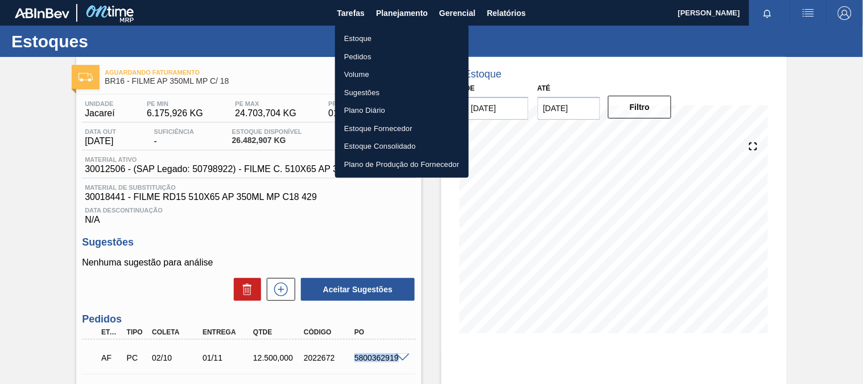
click at [348, 37] on li "Estoque" at bounding box center [402, 39] width 134 height 18
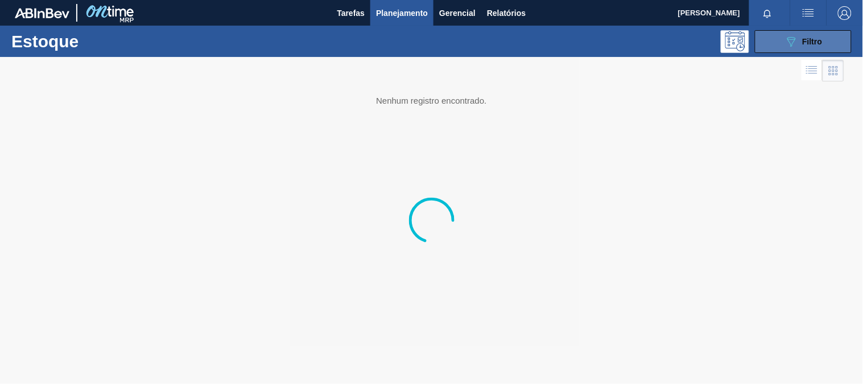
click at [772, 38] on button "089F7B8B-B2A5-4AFE-B5C0-19BA573D28AC Filtro" at bounding box center [803, 41] width 97 height 23
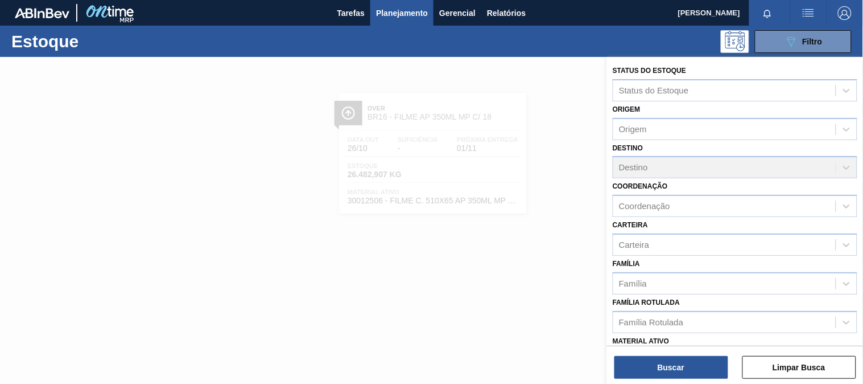
scroll to position [63, 0]
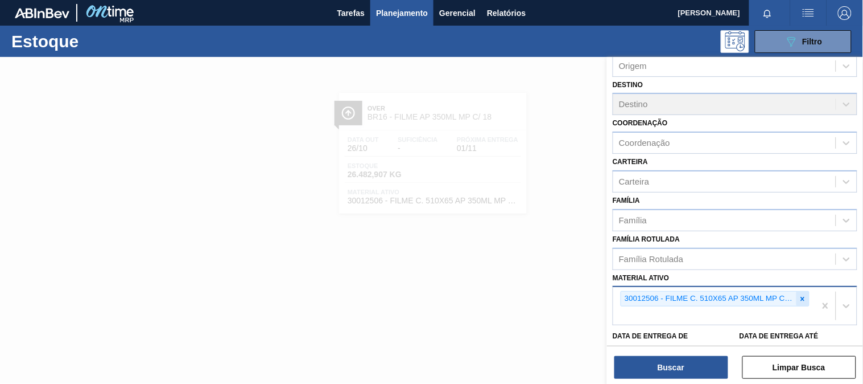
click at [803, 297] on icon at bounding box center [803, 299] width 8 height 8
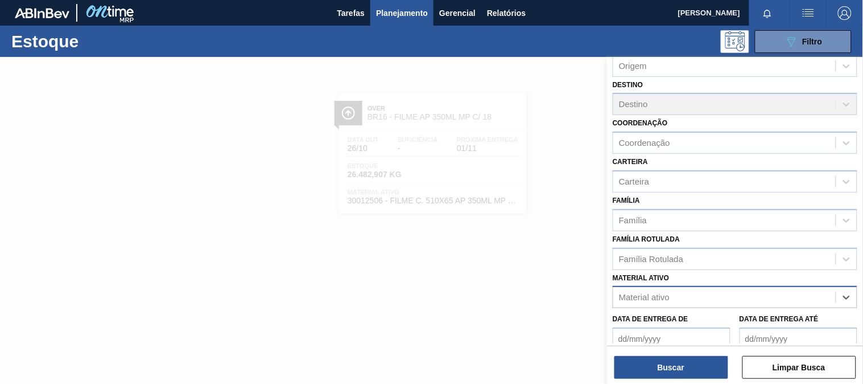
paste ativo "30033934"
type ativo "30033934"
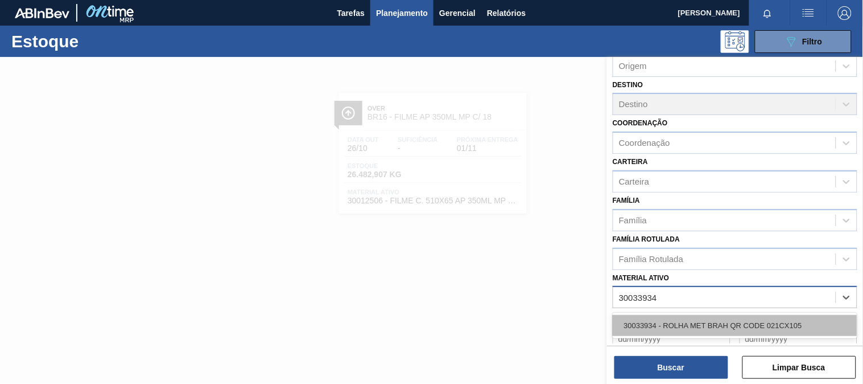
click at [722, 320] on div "30033934 - ROLHA MET BRAH QR CODE 021CX105" at bounding box center [735, 325] width 245 height 21
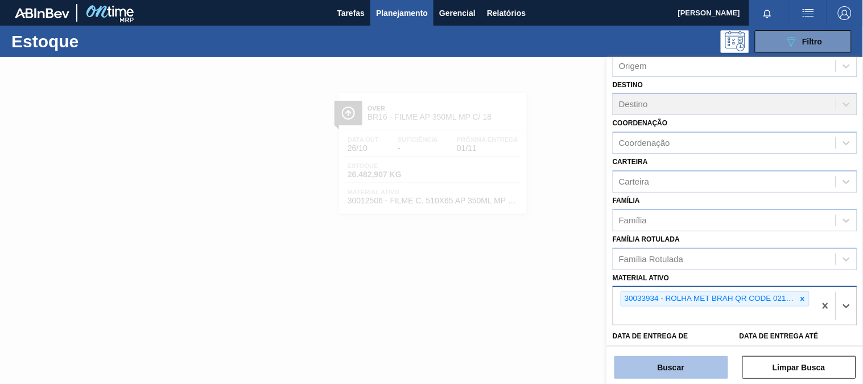
click at [697, 364] on button "Buscar" at bounding box center [672, 367] width 114 height 23
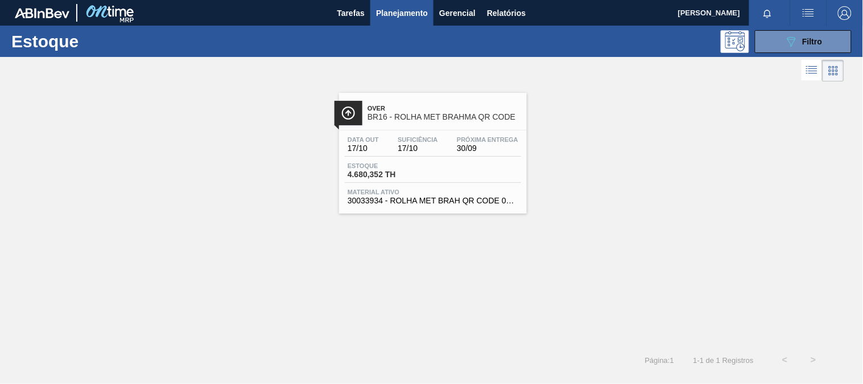
click at [413, 127] on div "Over BR16 - ROLHA MET BRAHMA QR CODE Data out 17/10 Suficiência 17/10 Próxima E…" at bounding box center [433, 153] width 188 height 121
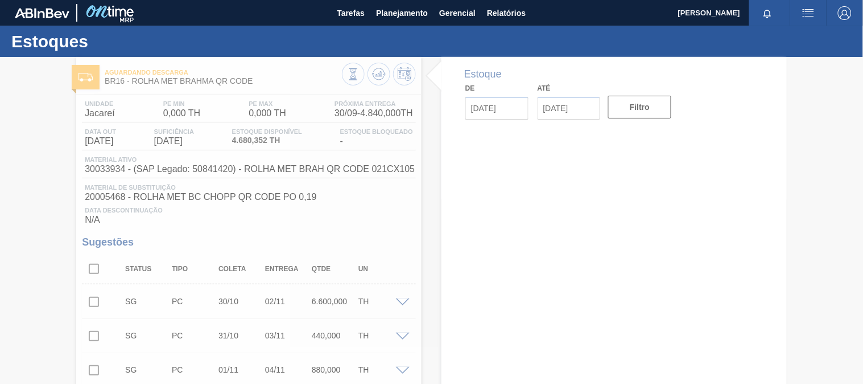
type input "[DATE]"
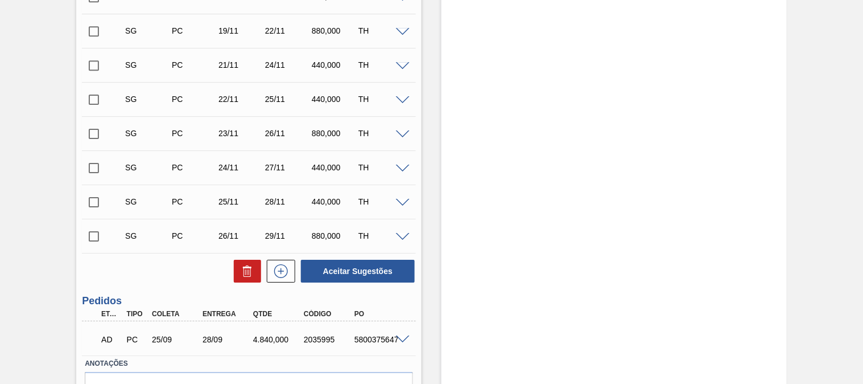
scroll to position [949, 0]
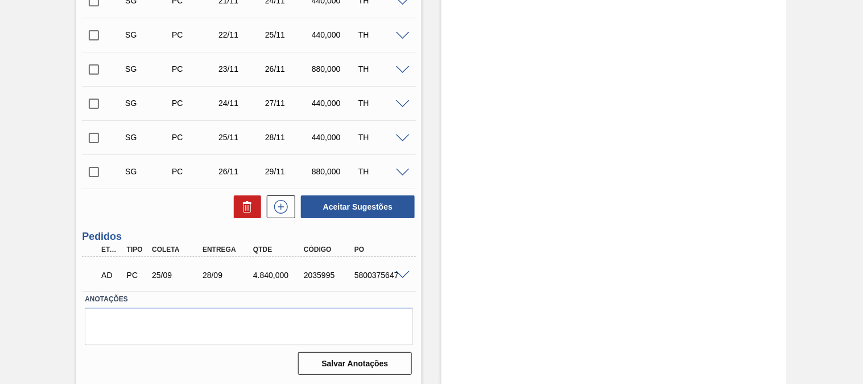
click at [397, 273] on span at bounding box center [403, 275] width 14 height 9
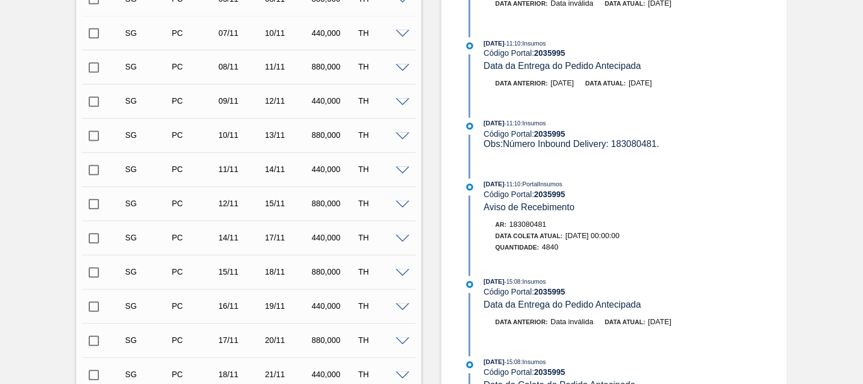
scroll to position [254, 0]
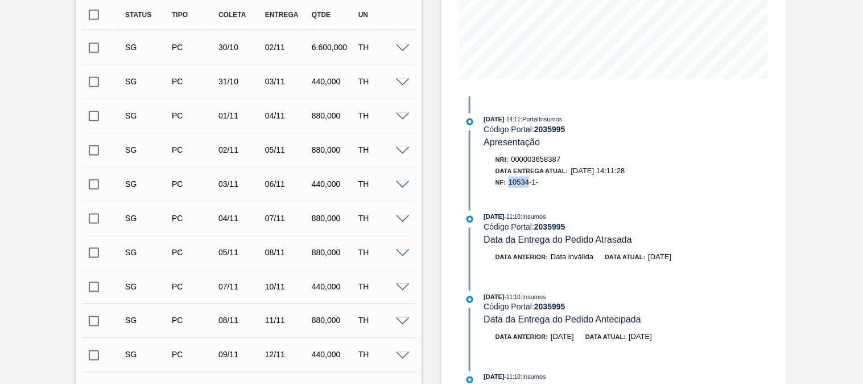
drag, startPoint x: 512, startPoint y: 185, endPoint x: 529, endPoint y: 187, distance: 17.2
click at [529, 187] on div "NF: 10534-1-" at bounding box center [625, 181] width 259 height 11
copy span "10534"
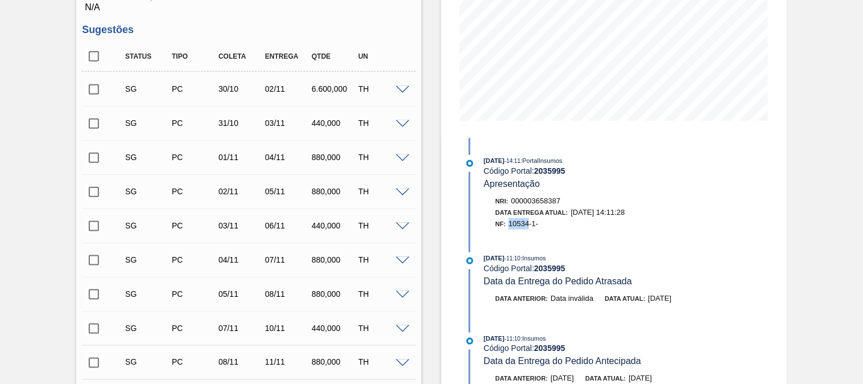
scroll to position [0, 0]
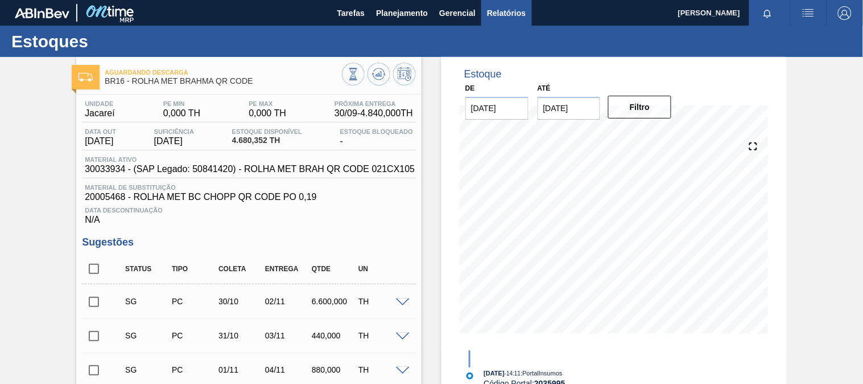
click at [500, 13] on span "Relatórios" at bounding box center [506, 13] width 39 height 14
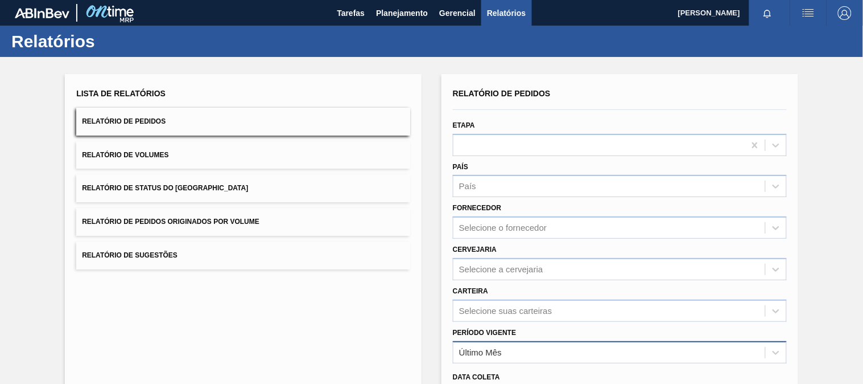
scroll to position [126, 0]
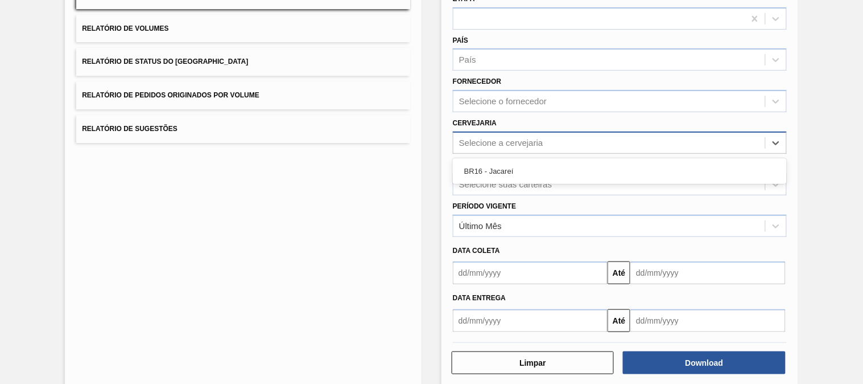
click at [478, 139] on div "Selecione a cervejaria" at bounding box center [501, 143] width 84 height 10
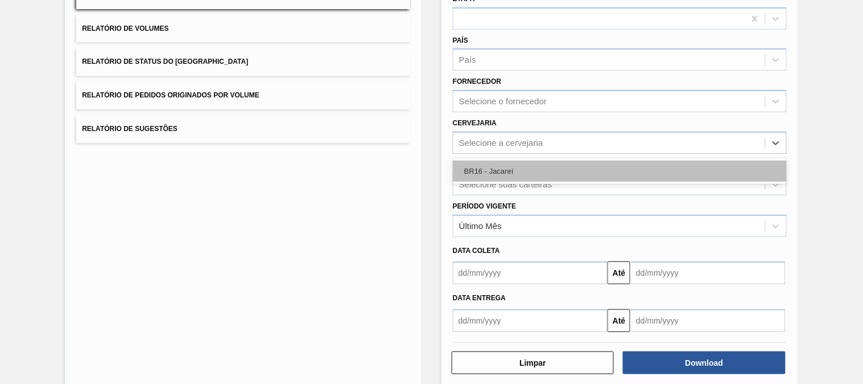
click at [488, 169] on div "BR16 - Jacareí" at bounding box center [620, 170] width 334 height 21
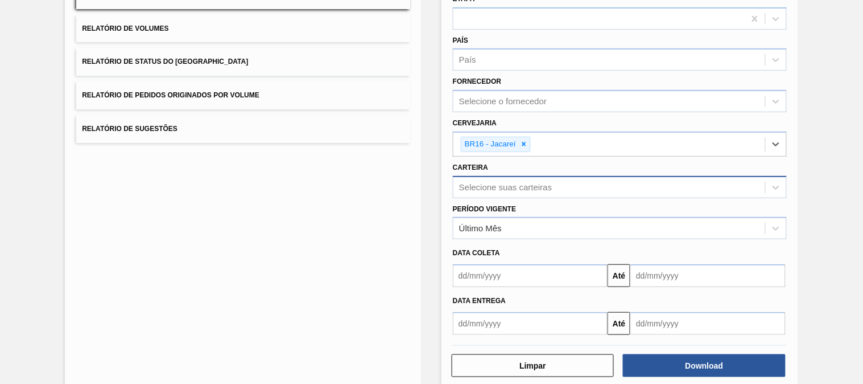
click at [497, 179] on div "Selecione suas carteiras" at bounding box center [610, 187] width 312 height 17
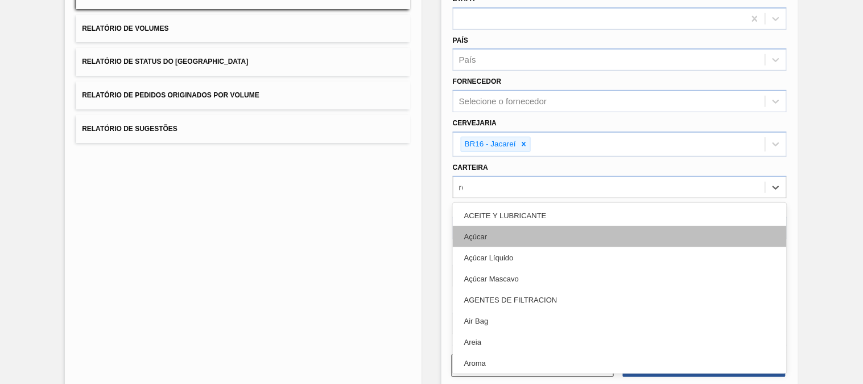
type input "rót"
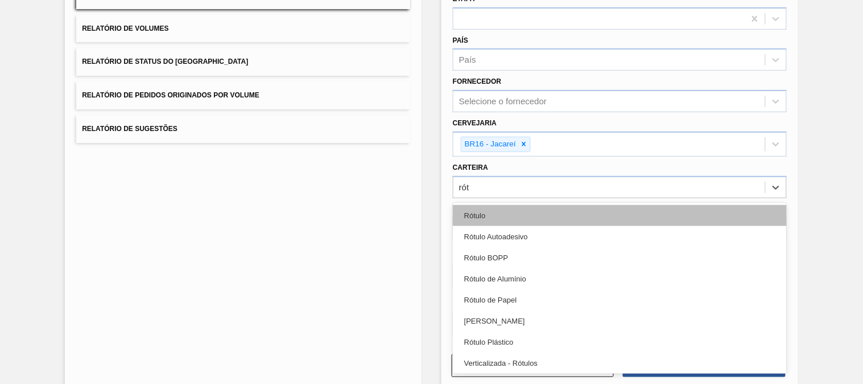
click at [516, 212] on div "Rótulo" at bounding box center [620, 215] width 334 height 21
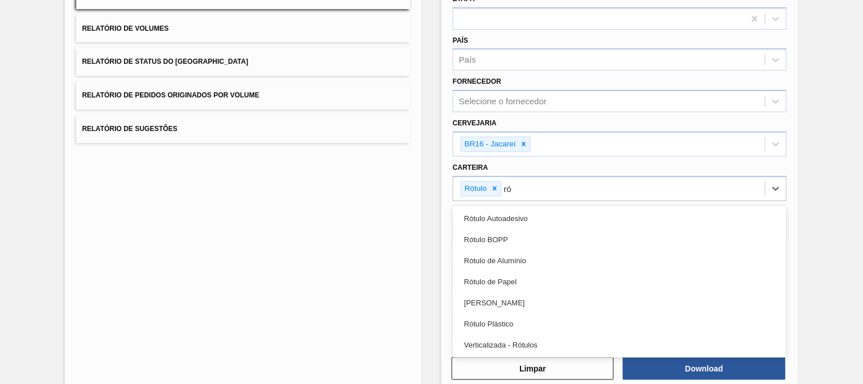
type input "rót"
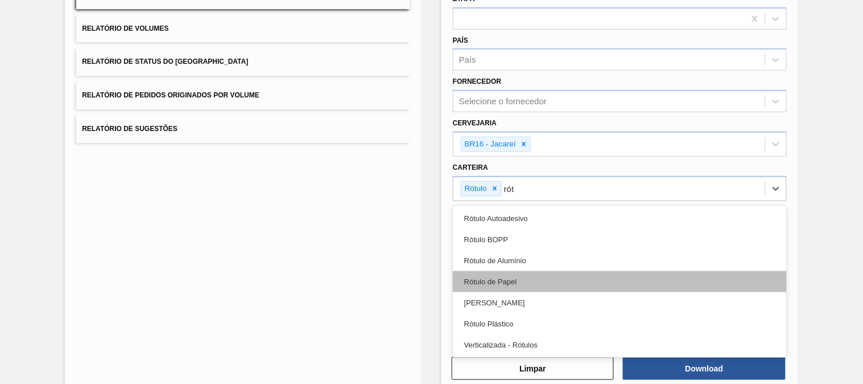
click at [516, 281] on div "Rótulo de Papel" at bounding box center [620, 281] width 334 height 21
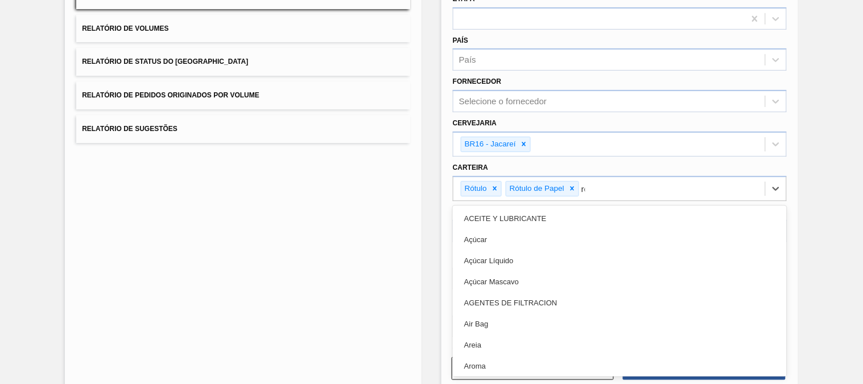
type input "rót"
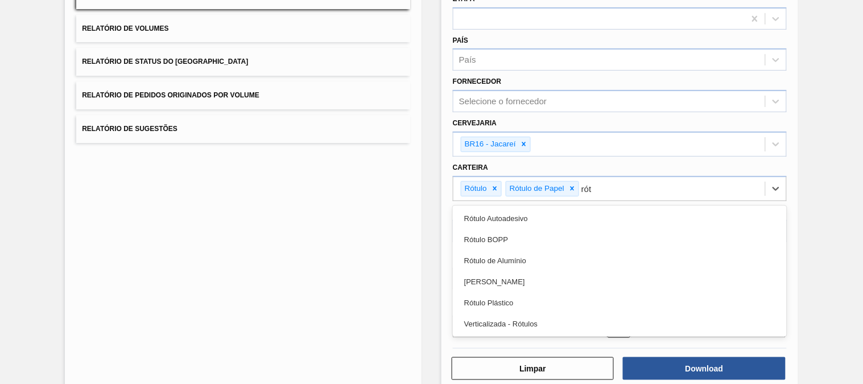
click at [516, 281] on div "[PERSON_NAME]" at bounding box center [620, 281] width 334 height 21
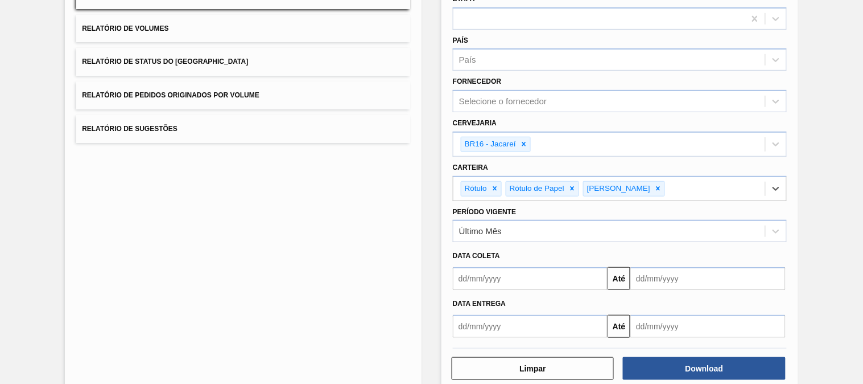
scroll to position [146, 0]
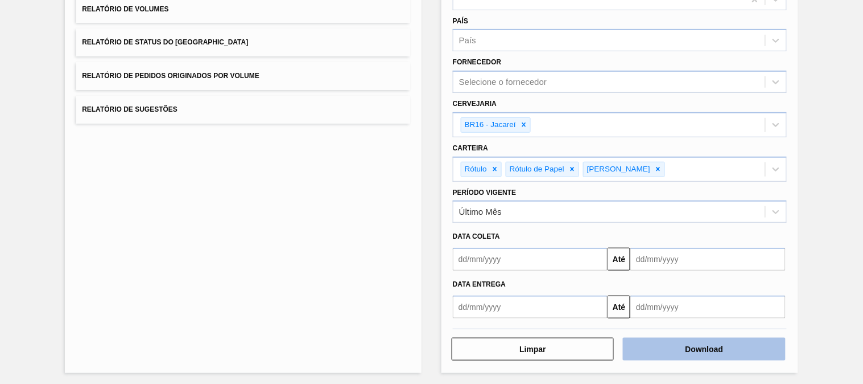
click at [684, 348] on button "Download" at bounding box center [704, 348] width 162 height 23
